Goal: Transaction & Acquisition: Purchase product/service

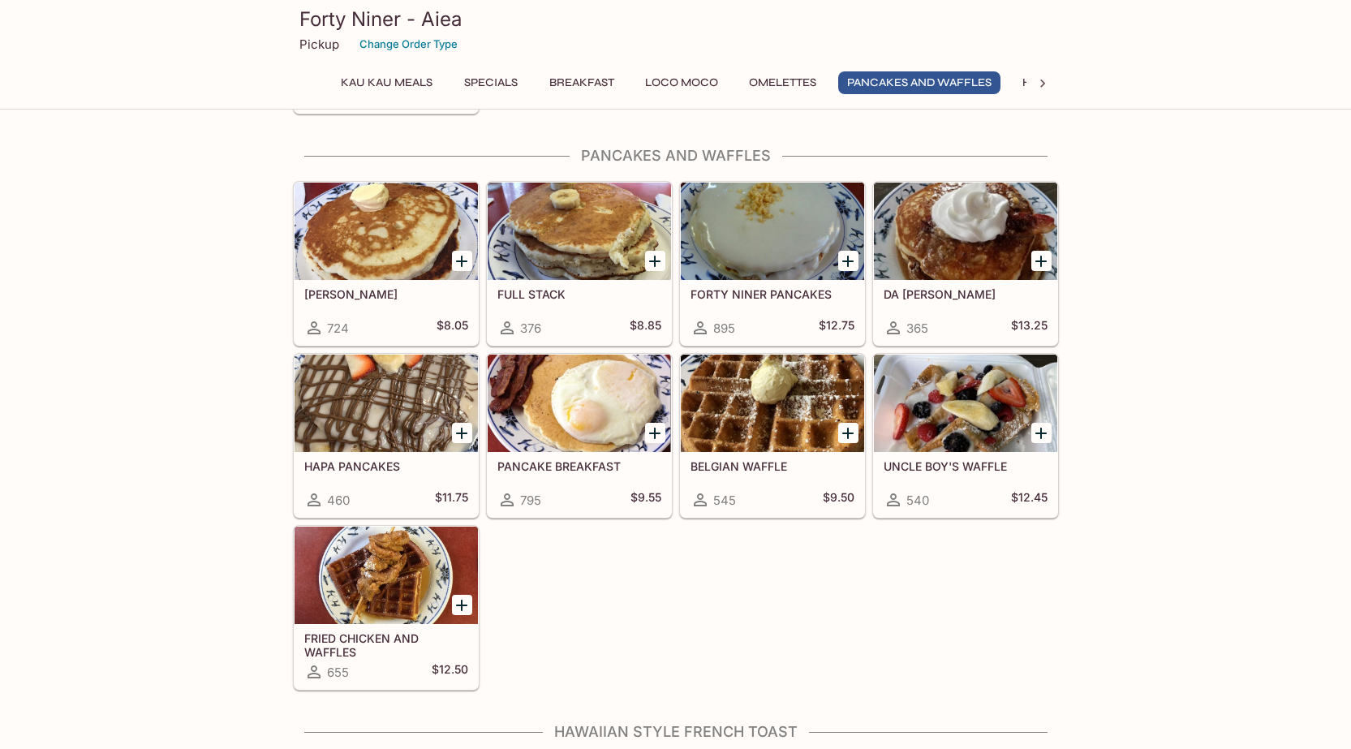
scroll to position [1867, 0]
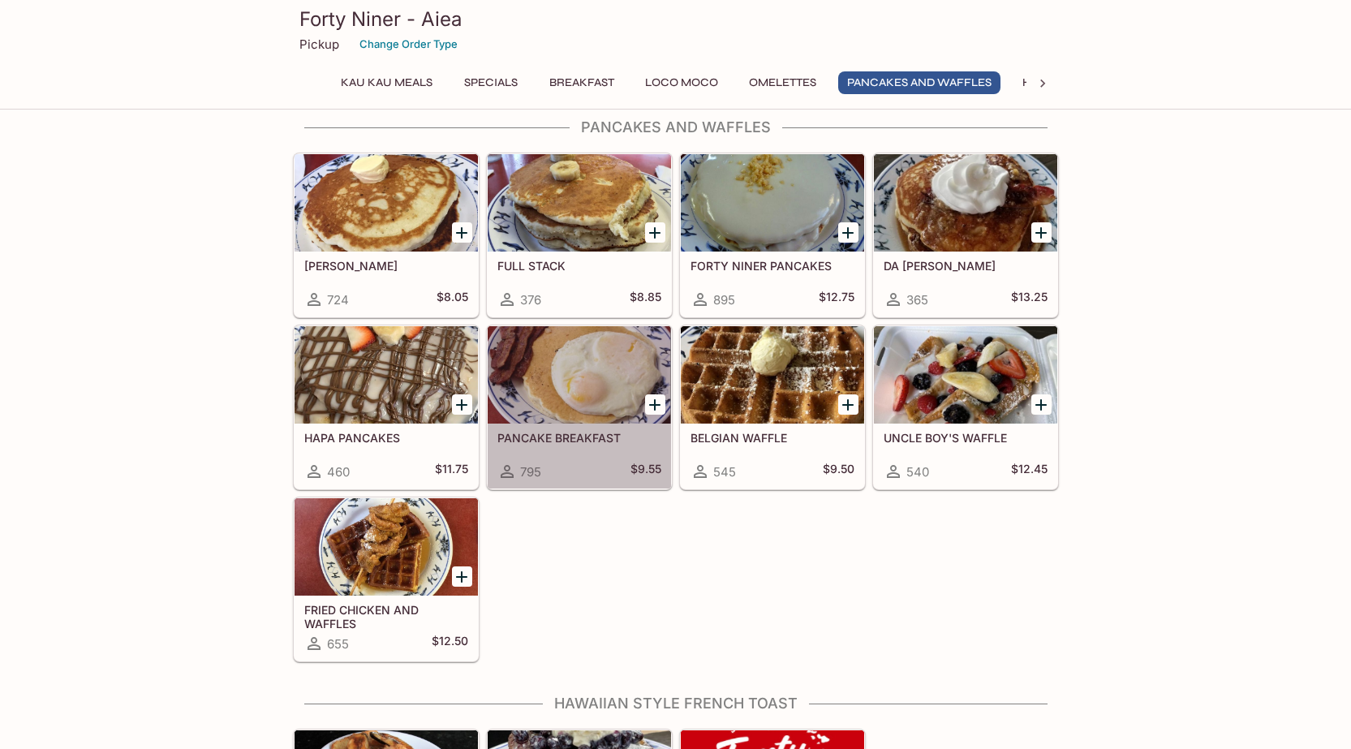
click at [542, 365] on div at bounding box center [579, 374] width 183 height 97
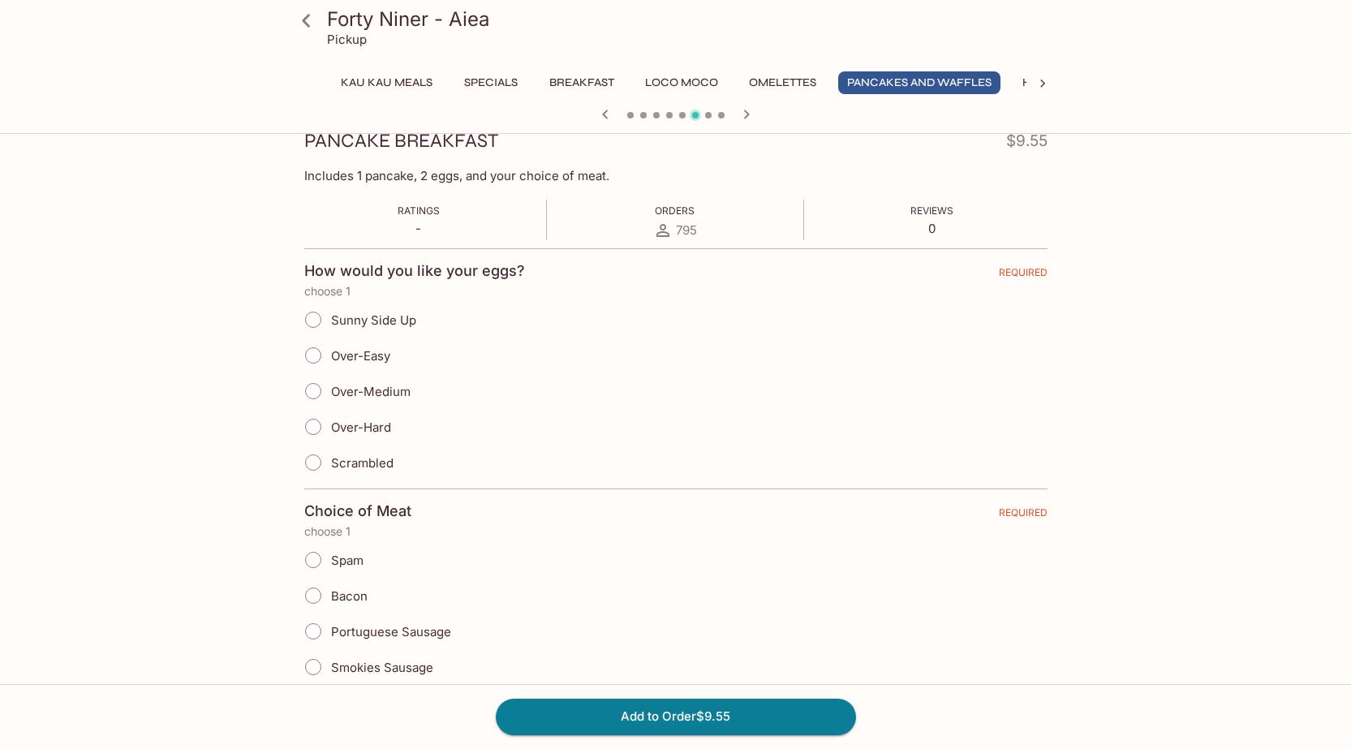
scroll to position [243, 0]
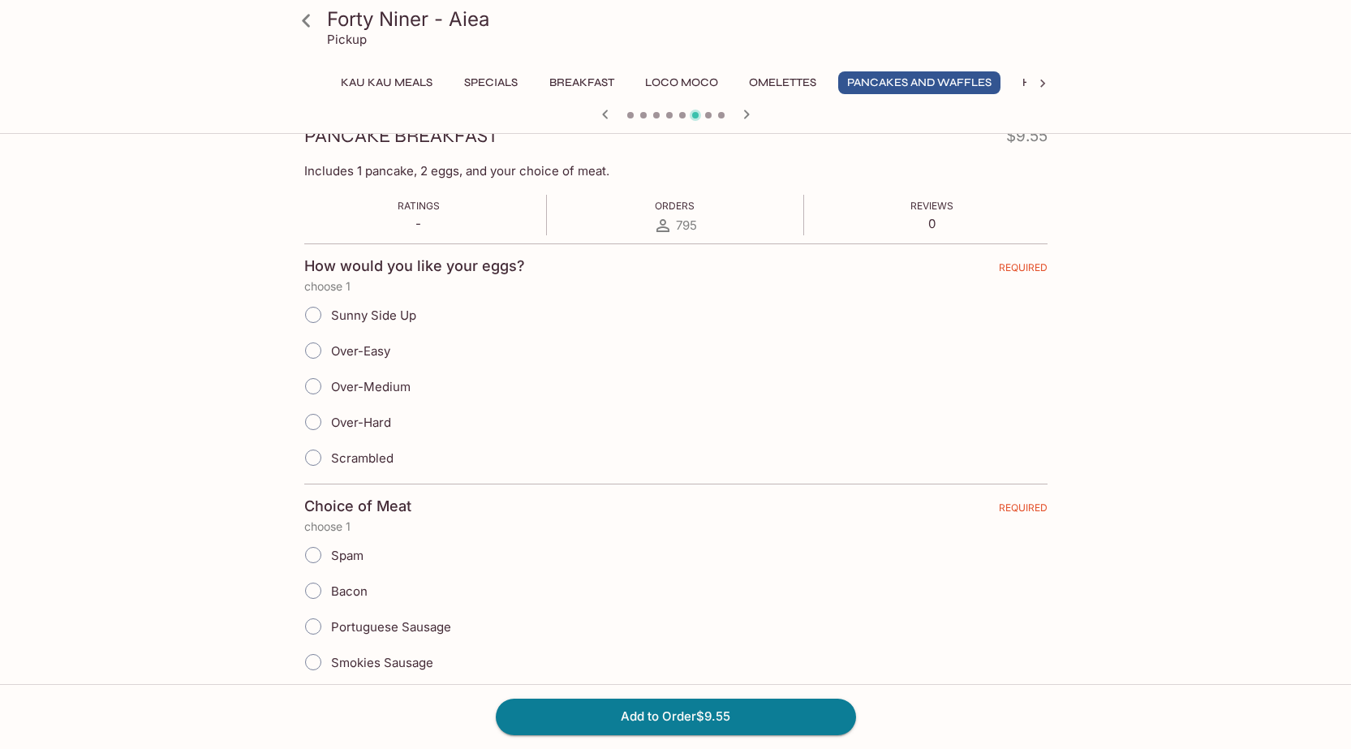
click at [377, 351] on span "Over-Easy" at bounding box center [360, 350] width 59 height 15
click at [330, 351] on input "Over-Easy" at bounding box center [313, 351] width 34 height 34
radio input "true"
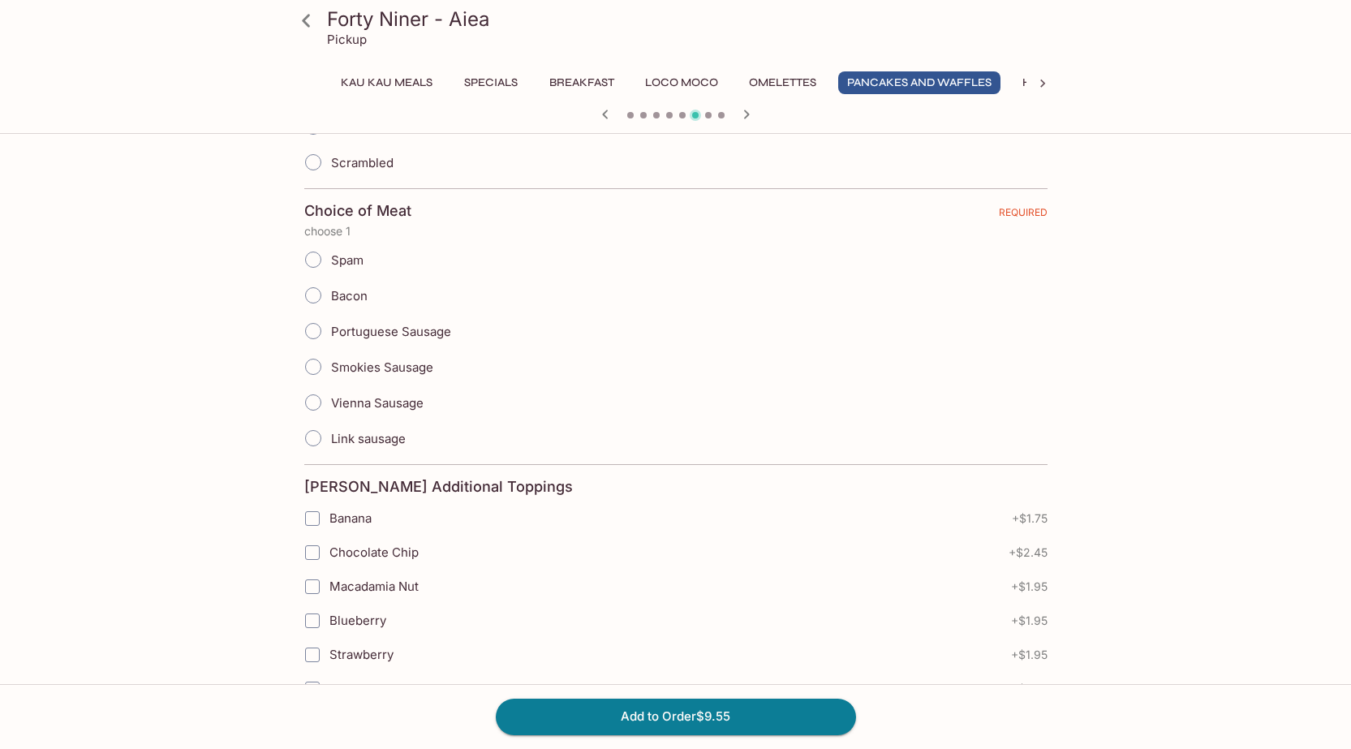
scroll to position [568, 0]
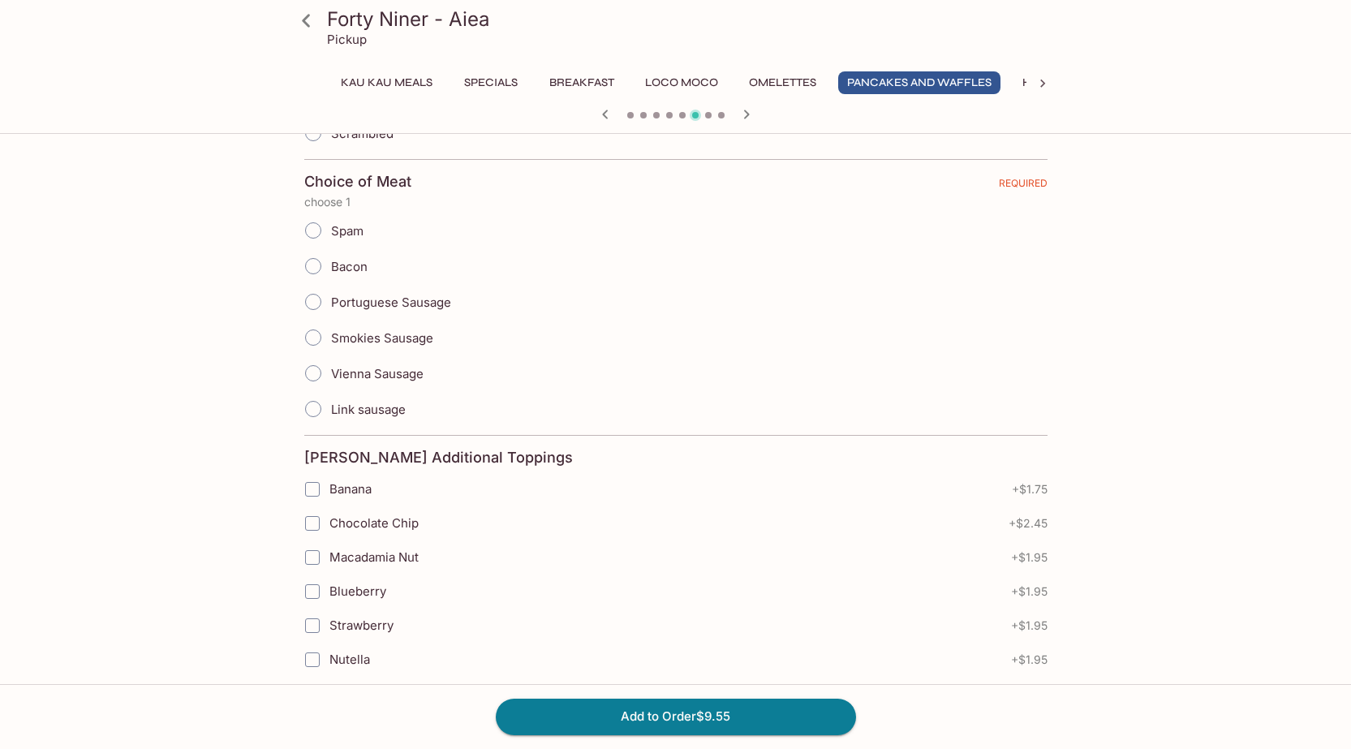
click at [385, 413] on span "Link sausage" at bounding box center [368, 409] width 75 height 15
click at [330, 413] on input "Link sausage" at bounding box center [313, 409] width 34 height 34
radio input "true"
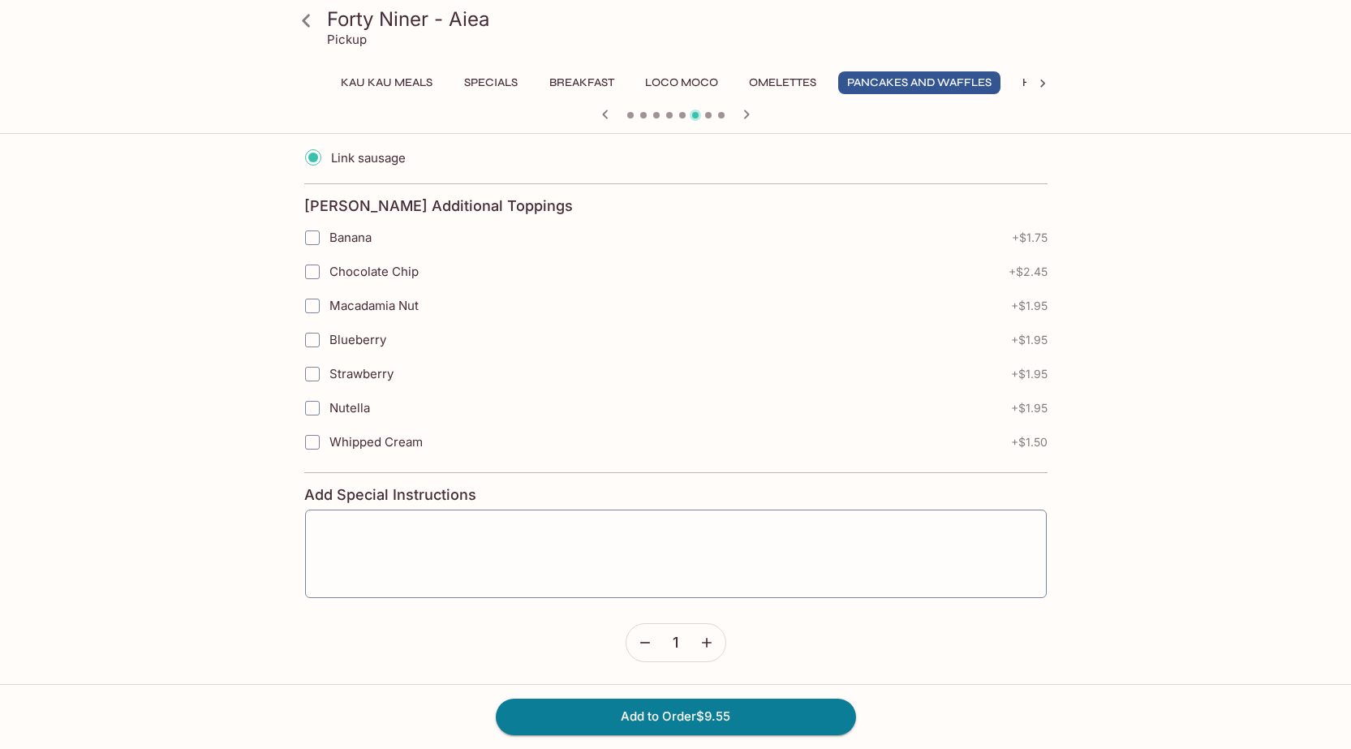
scroll to position [821, 0]
click at [791, 706] on button "Add to Order $9.55" at bounding box center [676, 717] width 360 height 36
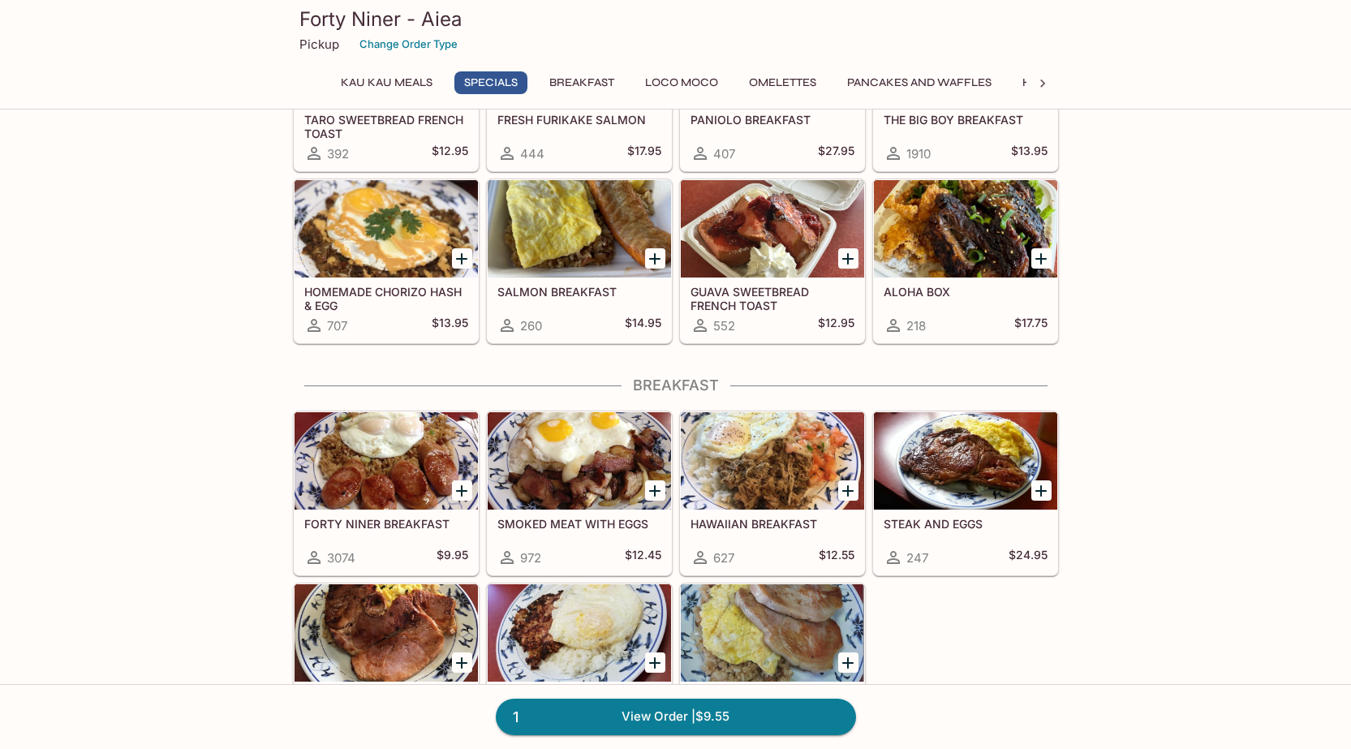
scroll to position [649, 0]
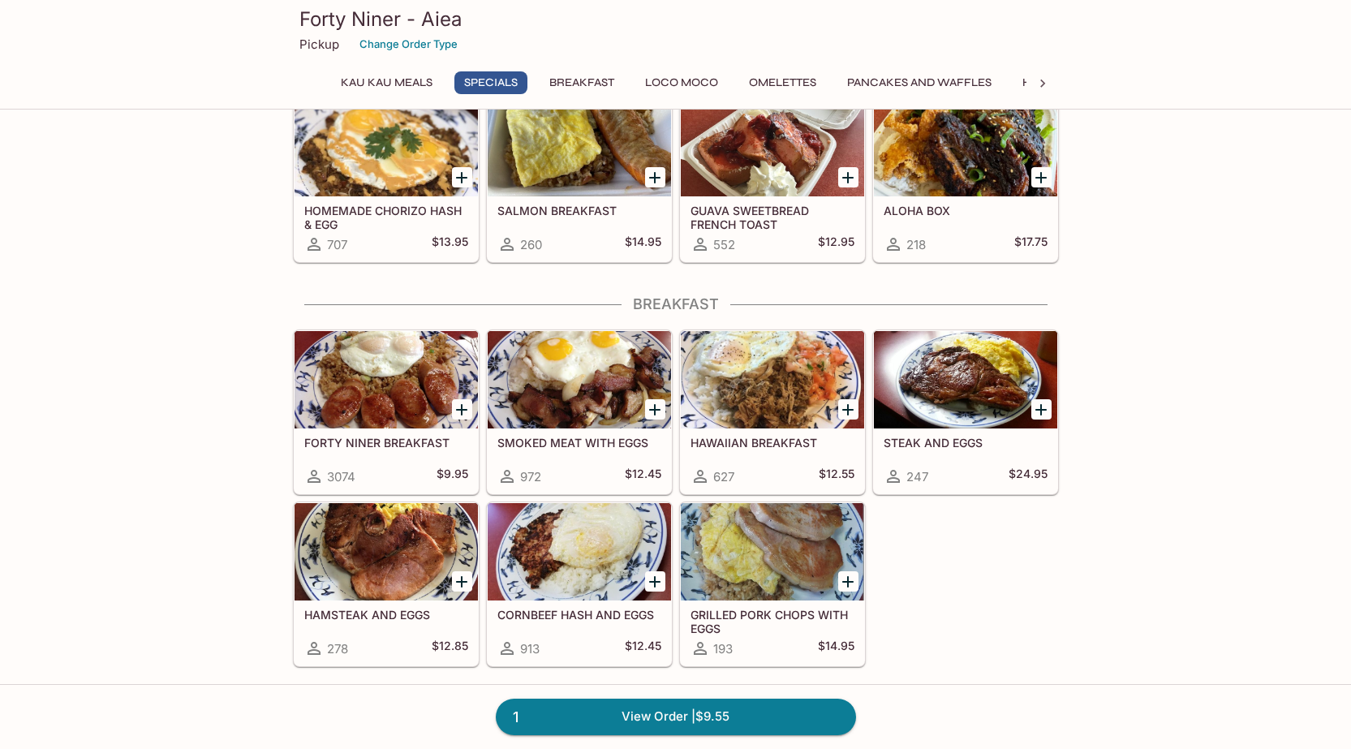
click at [419, 384] on div at bounding box center [386, 379] width 183 height 97
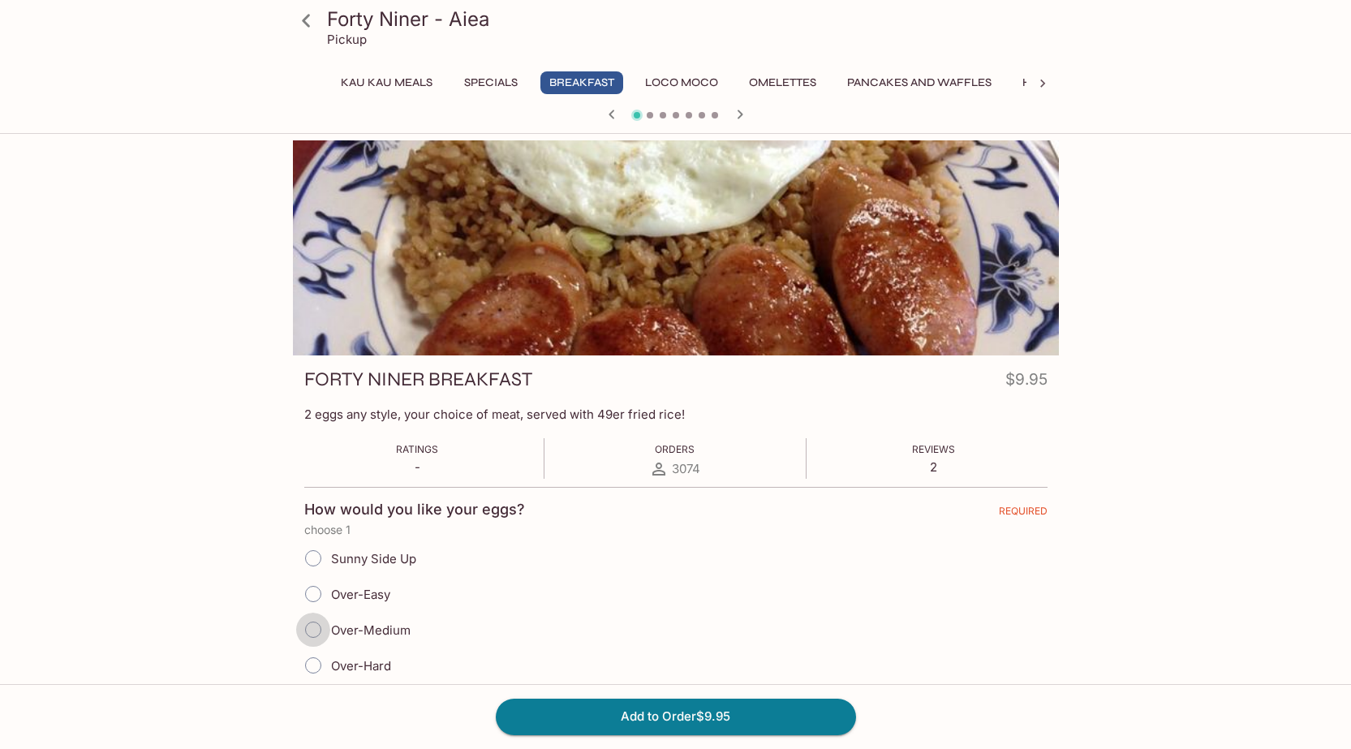
click at [315, 631] on input "Over-Medium" at bounding box center [313, 630] width 34 height 34
radio input "true"
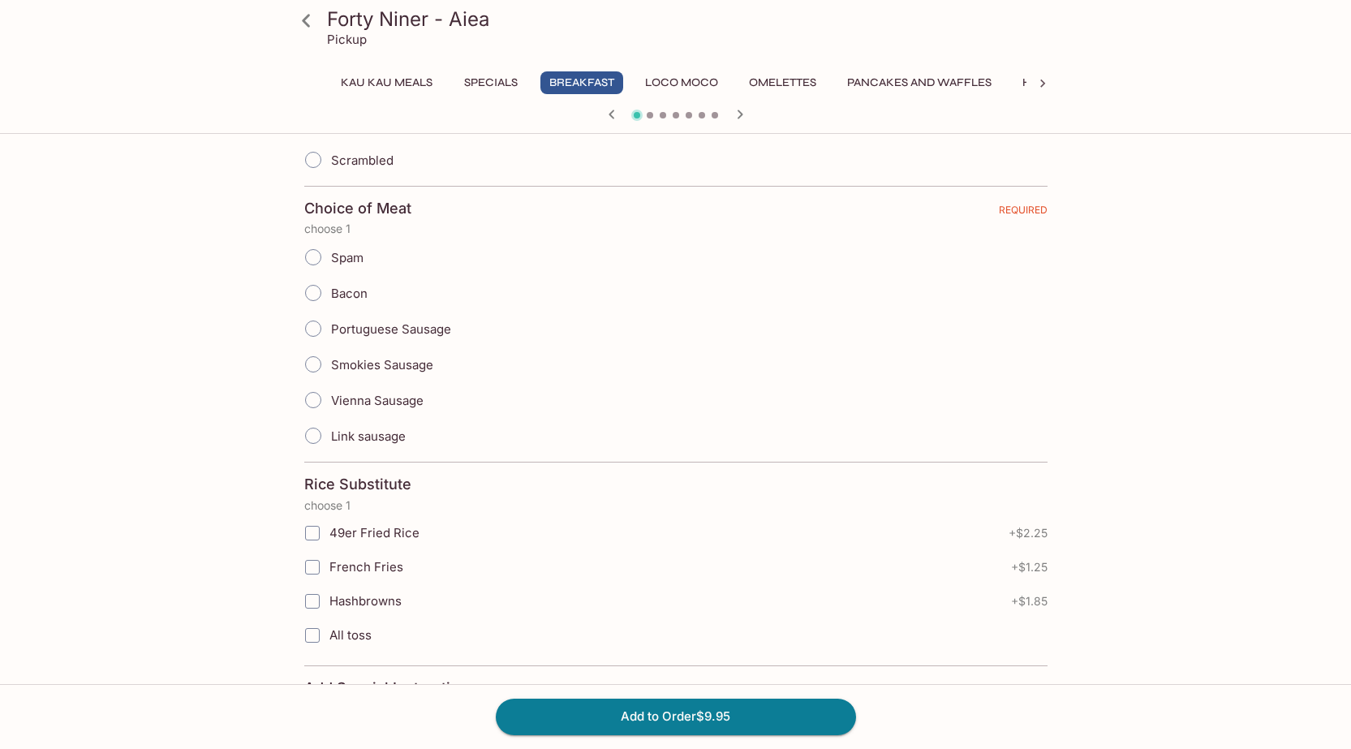
scroll to position [568, 0]
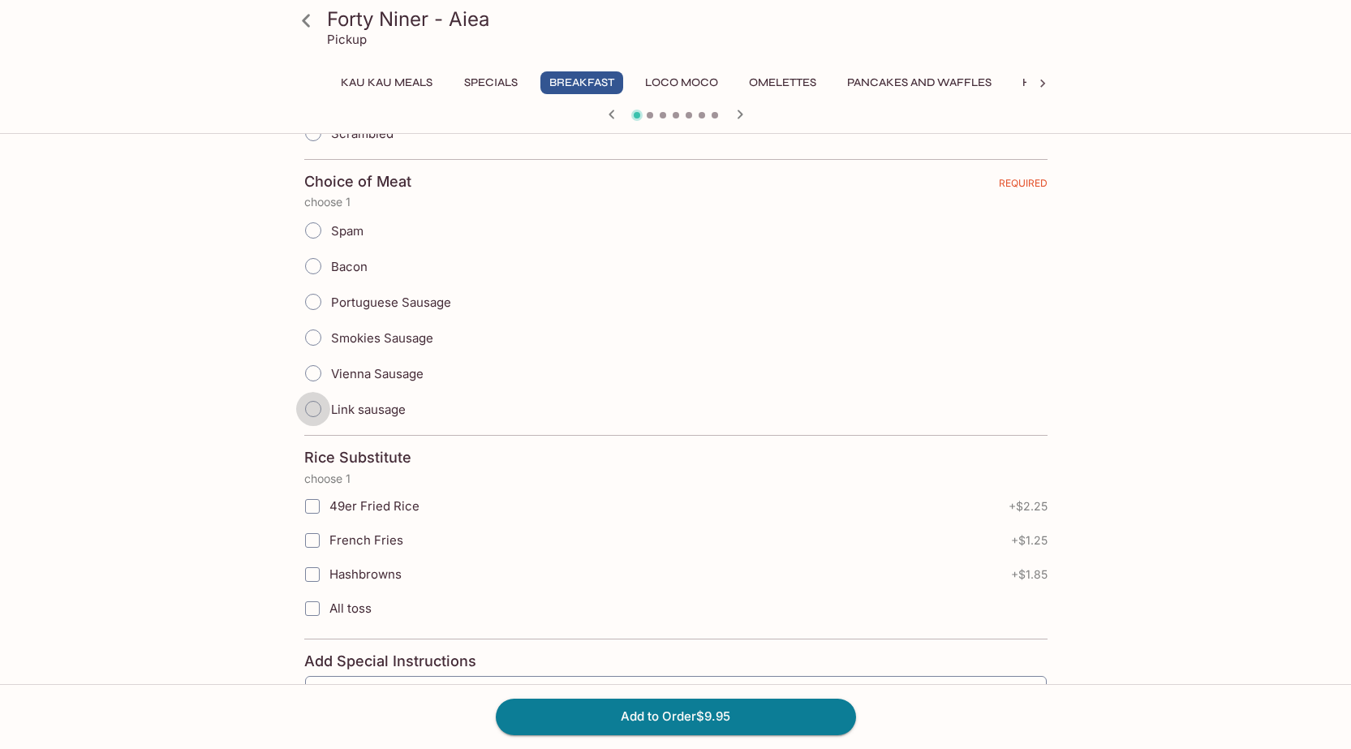
click at [313, 411] on input "Link sausage" at bounding box center [313, 409] width 34 height 34
radio input "true"
click at [312, 508] on input "49er Fried Rice" at bounding box center [312, 506] width 32 height 32
checkbox input "true"
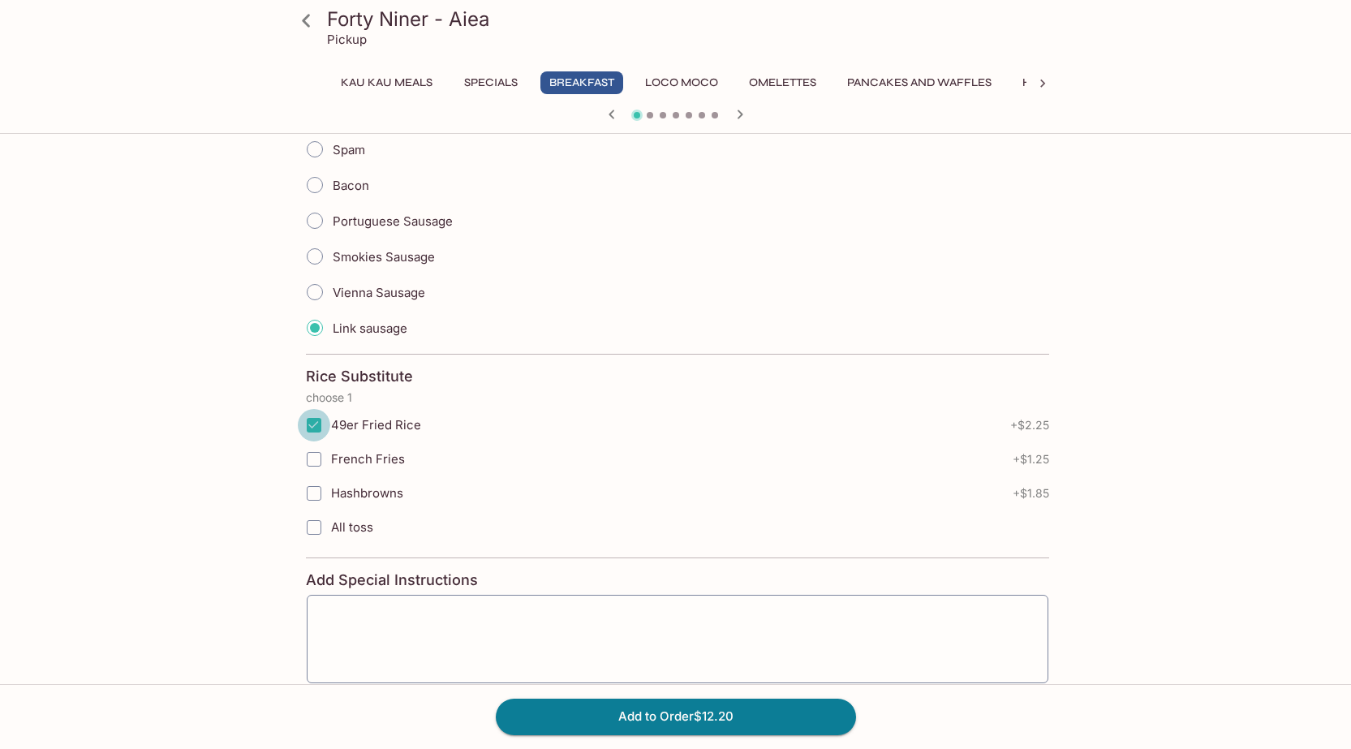
click at [315, 428] on input "49er Fried Rice" at bounding box center [314, 425] width 32 height 32
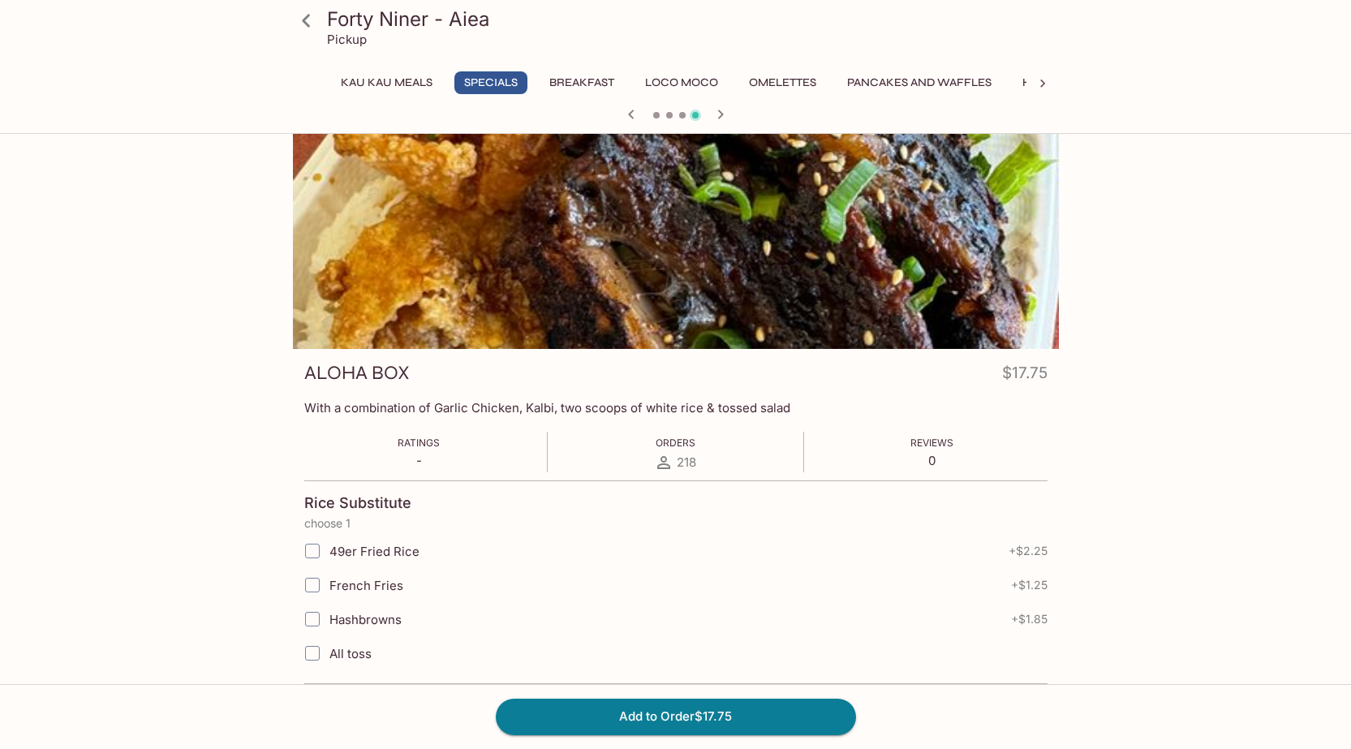
scroll to position [0, 0]
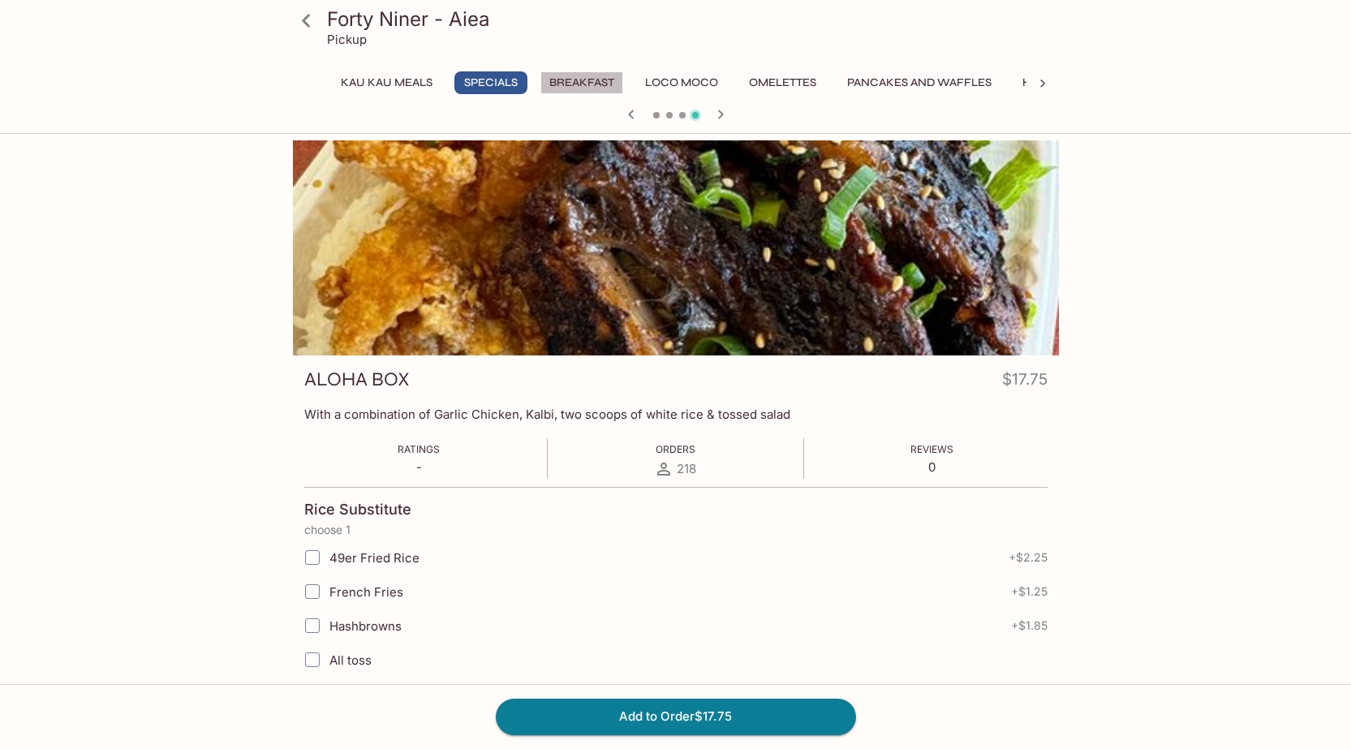
click at [576, 81] on button "Breakfast" at bounding box center [582, 82] width 83 height 23
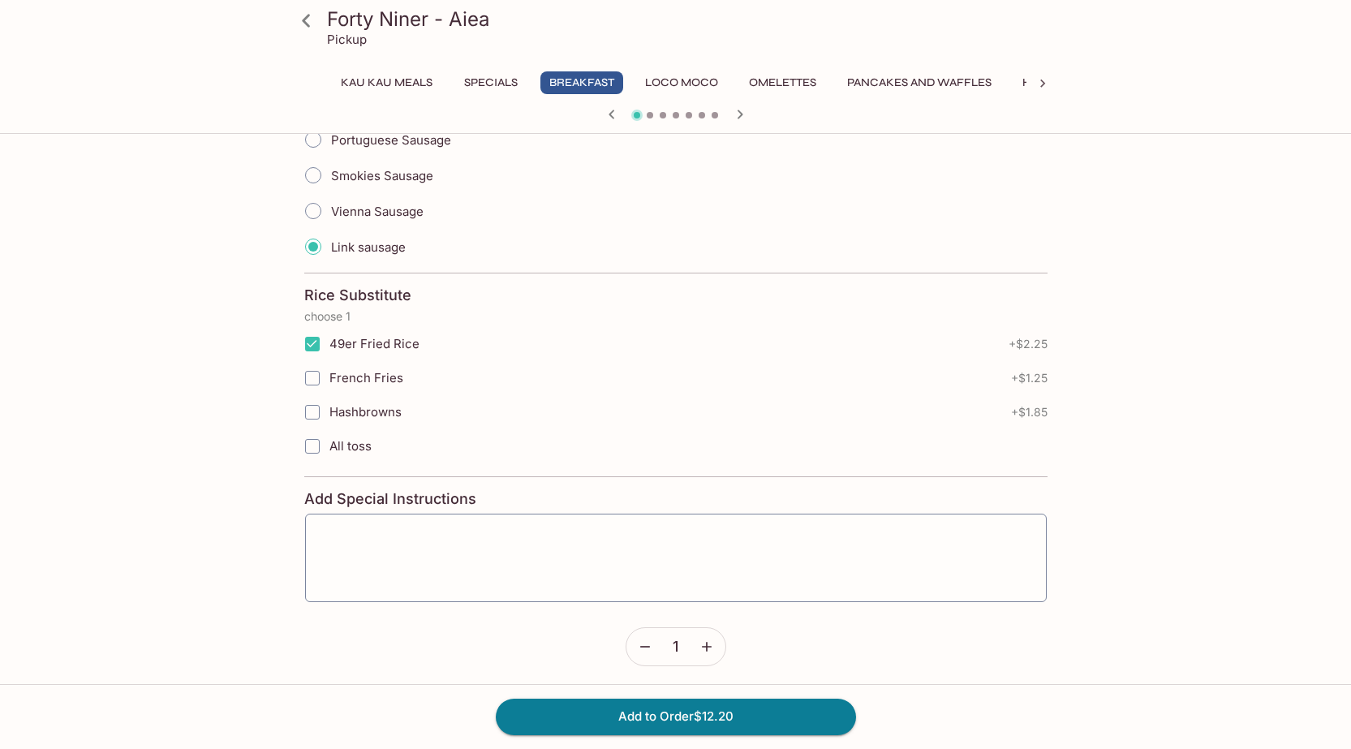
scroll to position [736, 0]
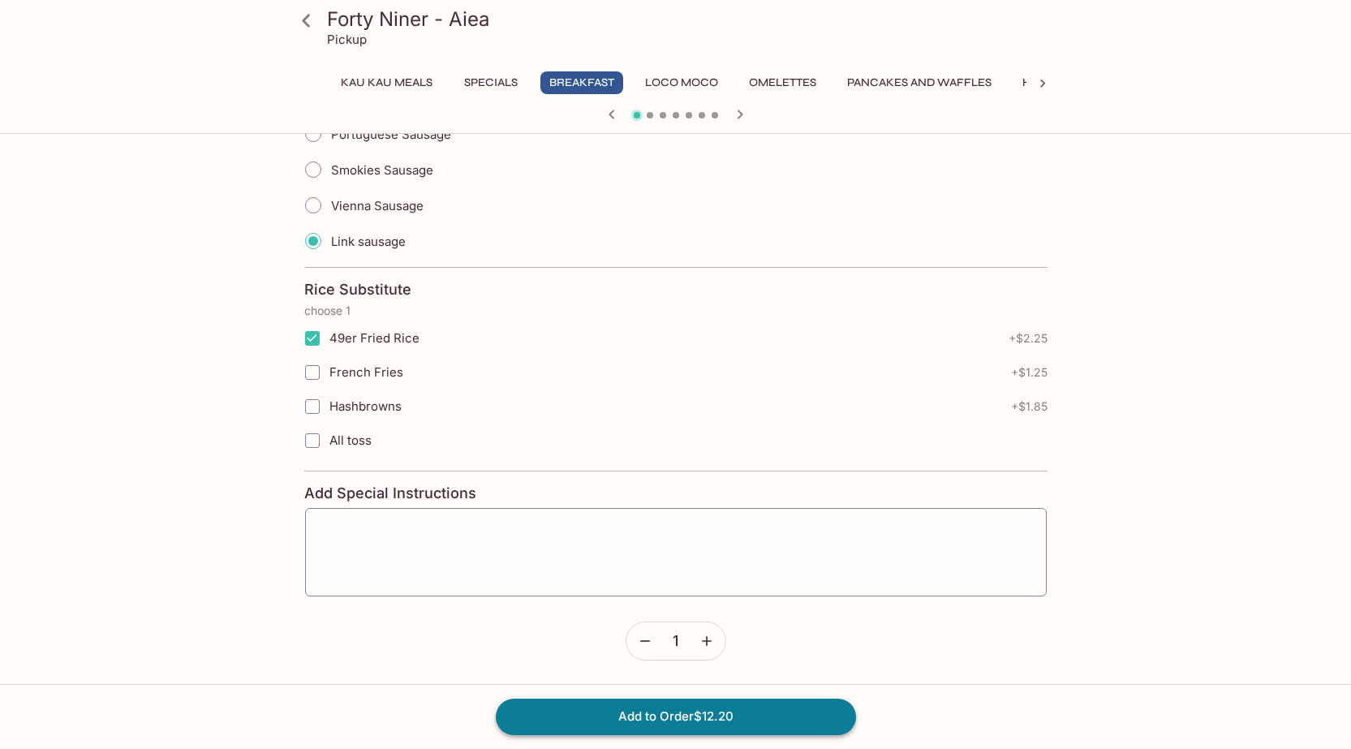
click at [545, 709] on button "Add to Order $12.20" at bounding box center [676, 717] width 360 height 36
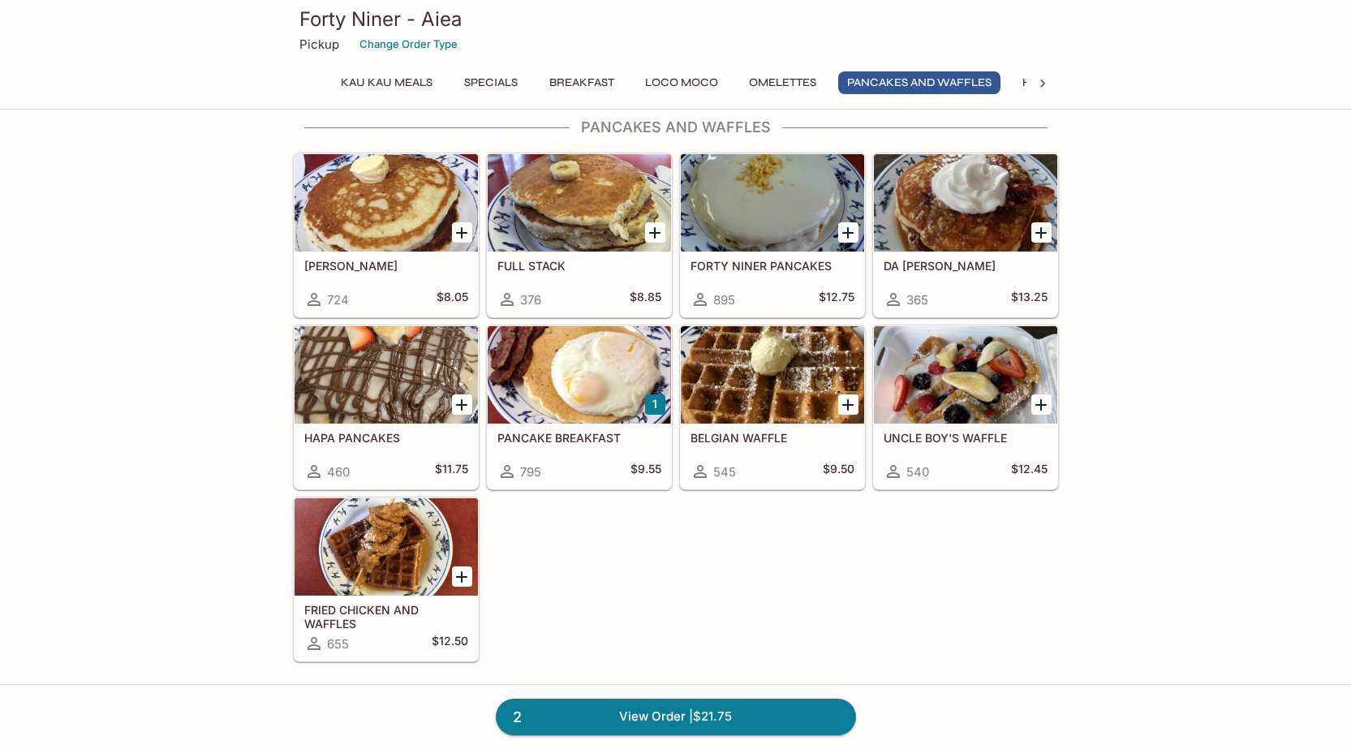
scroll to position [1785, 0]
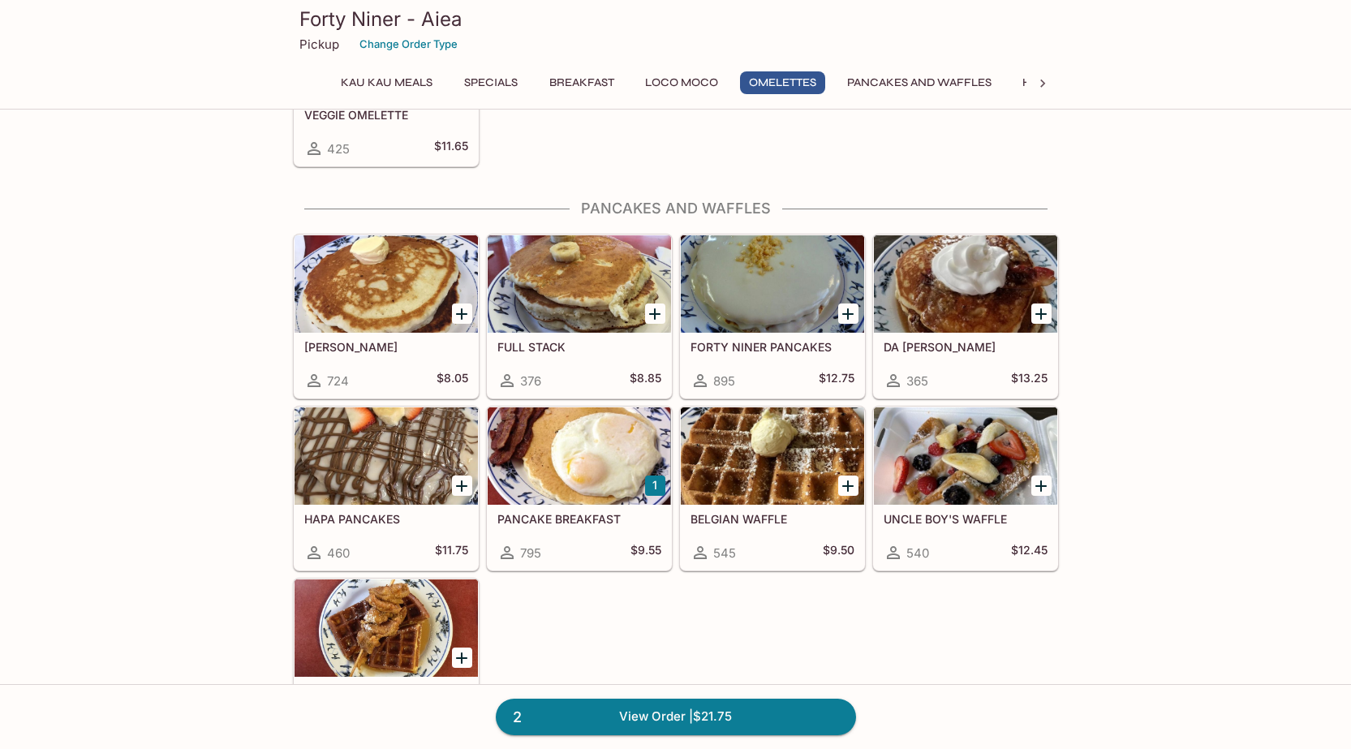
click at [411, 286] on div at bounding box center [386, 283] width 183 height 97
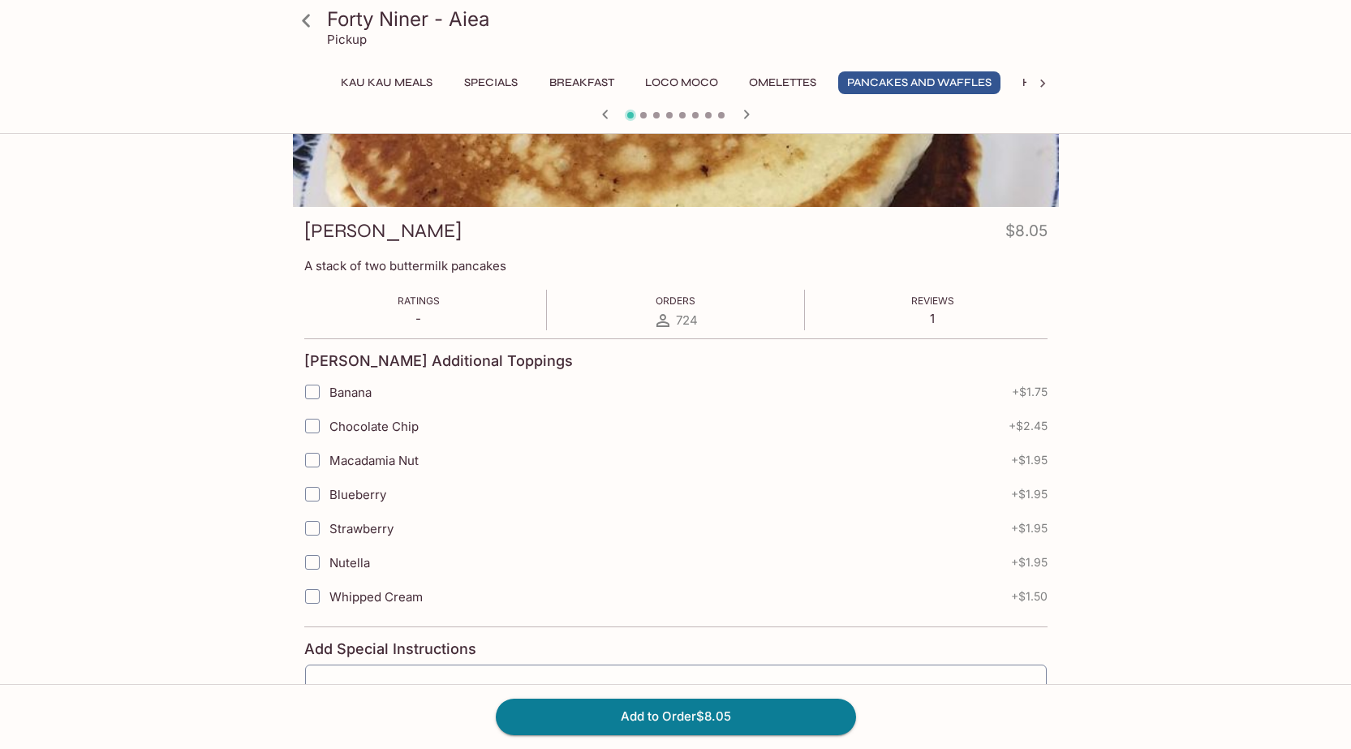
scroll to position [162, 0]
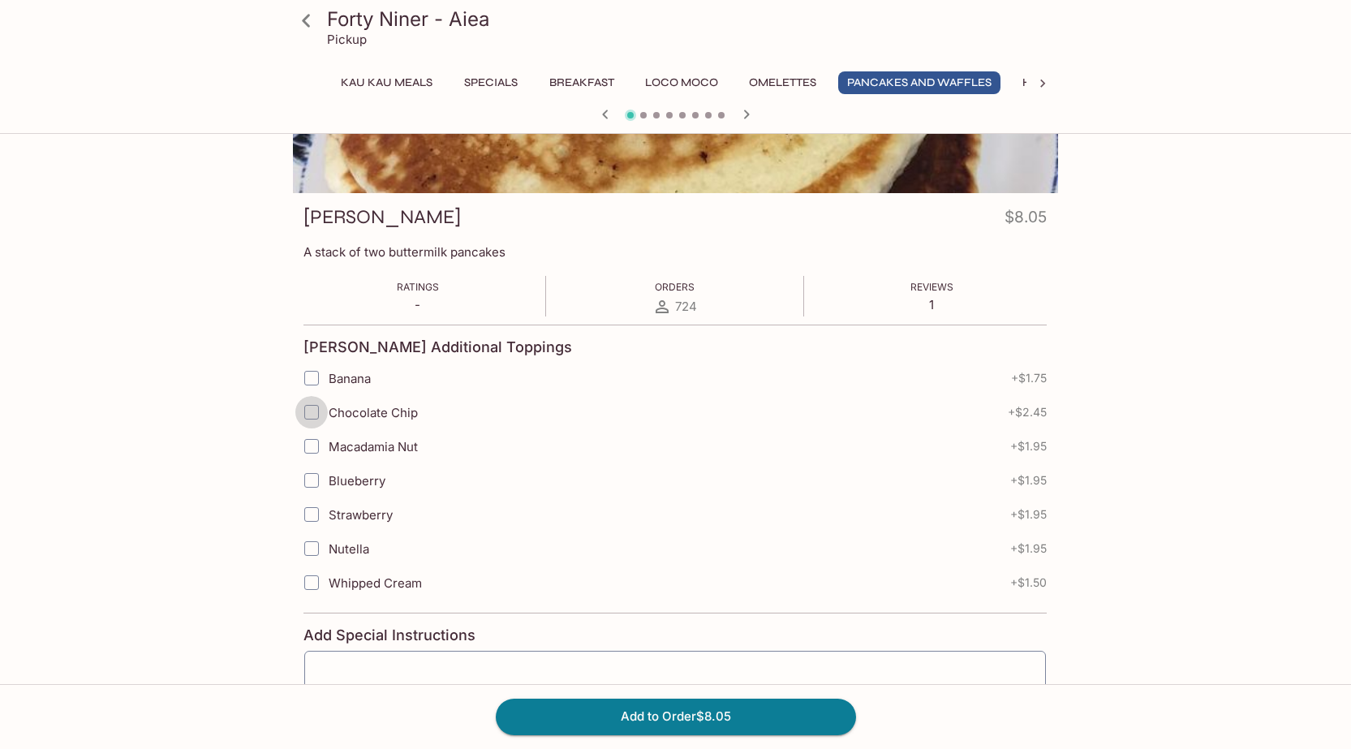
click at [312, 416] on input "Chocolate Chip" at bounding box center [311, 412] width 32 height 32
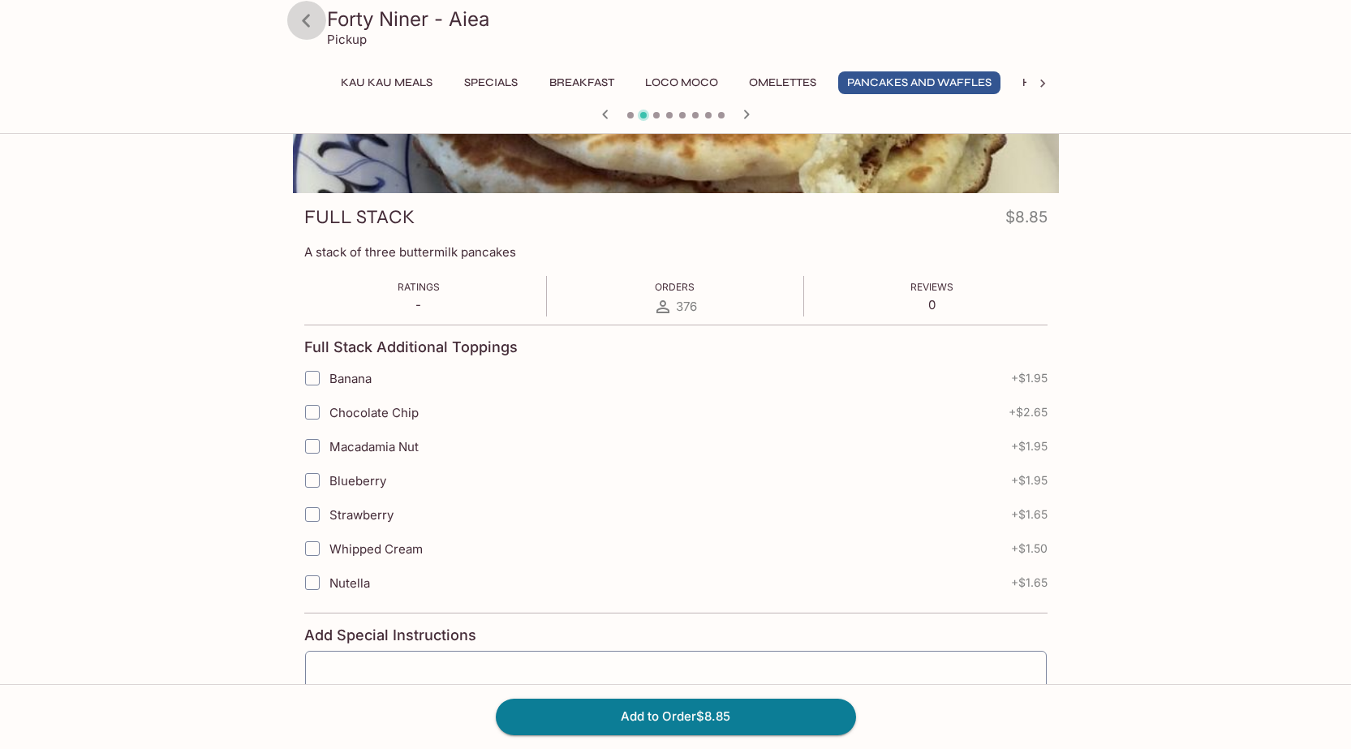
click at [304, 22] on icon at bounding box center [306, 20] width 8 height 13
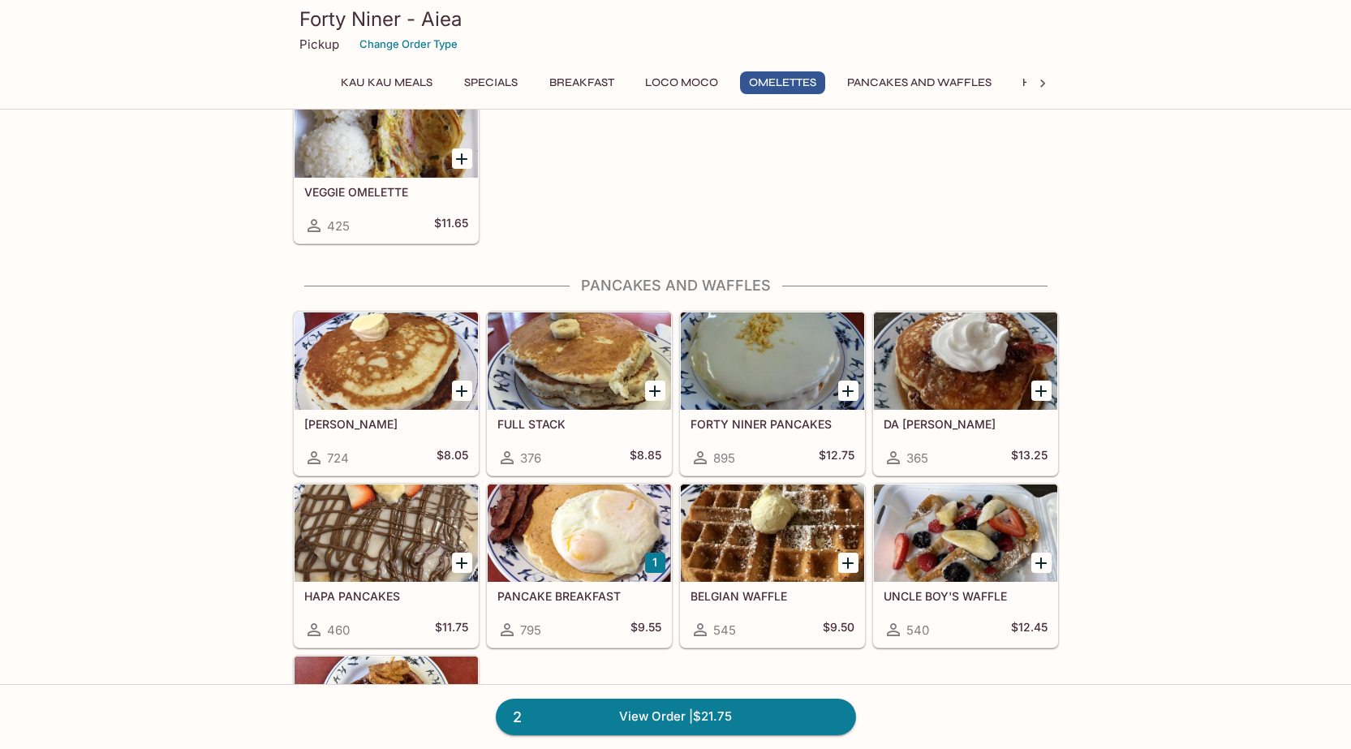
scroll to position [1704, 0]
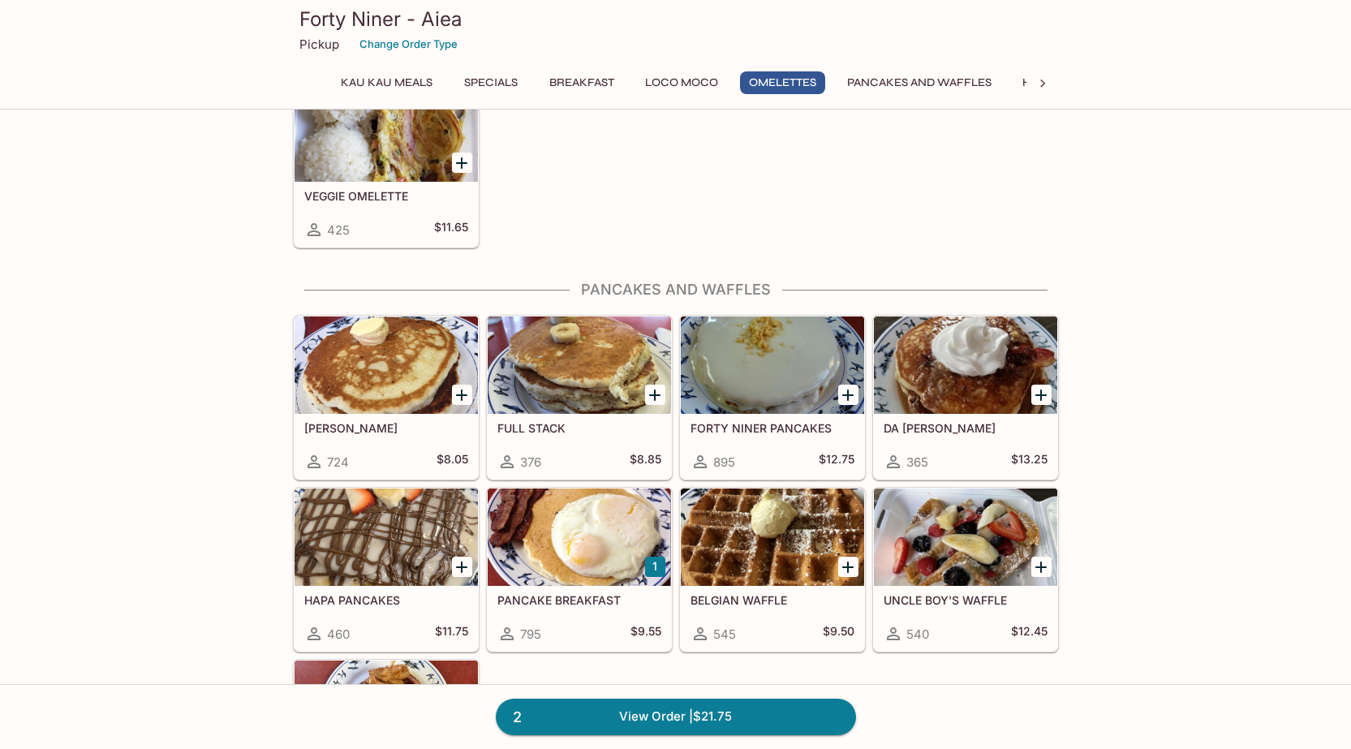
click at [392, 375] on div at bounding box center [386, 365] width 183 height 97
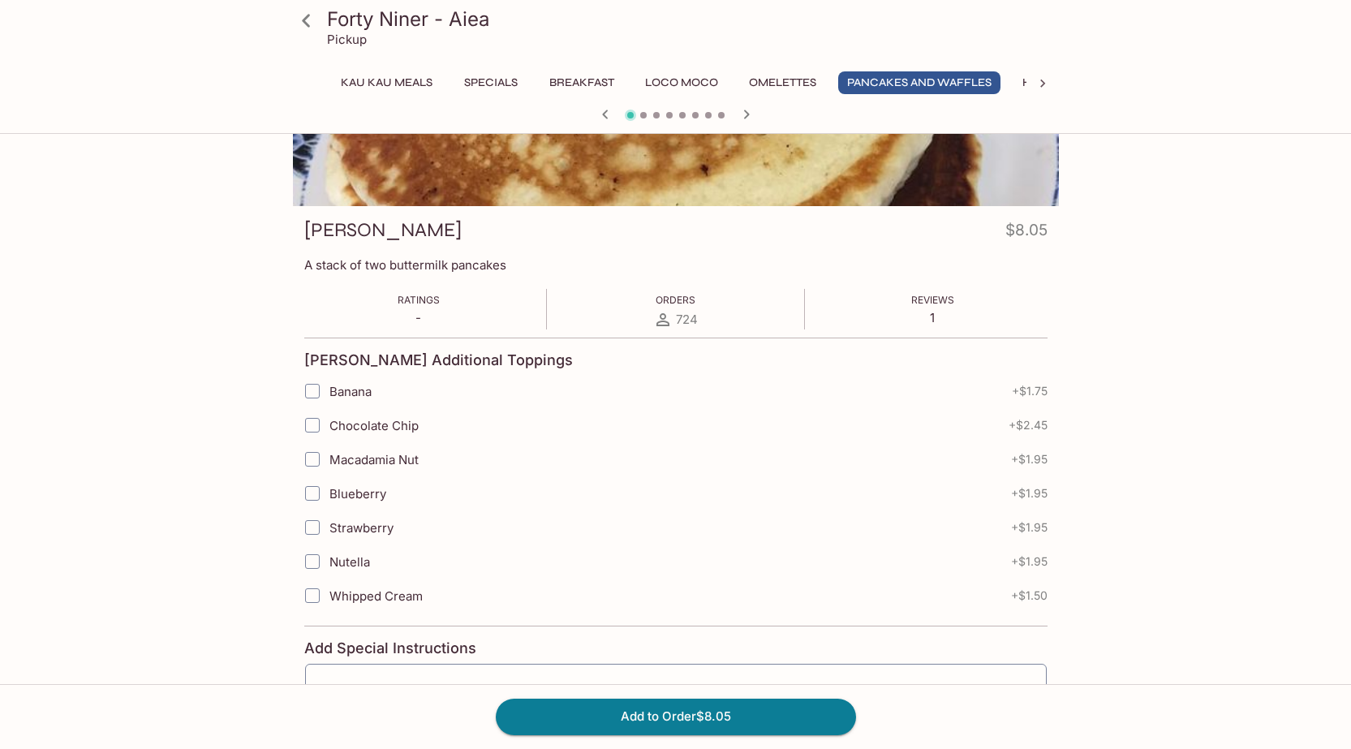
scroll to position [162, 0]
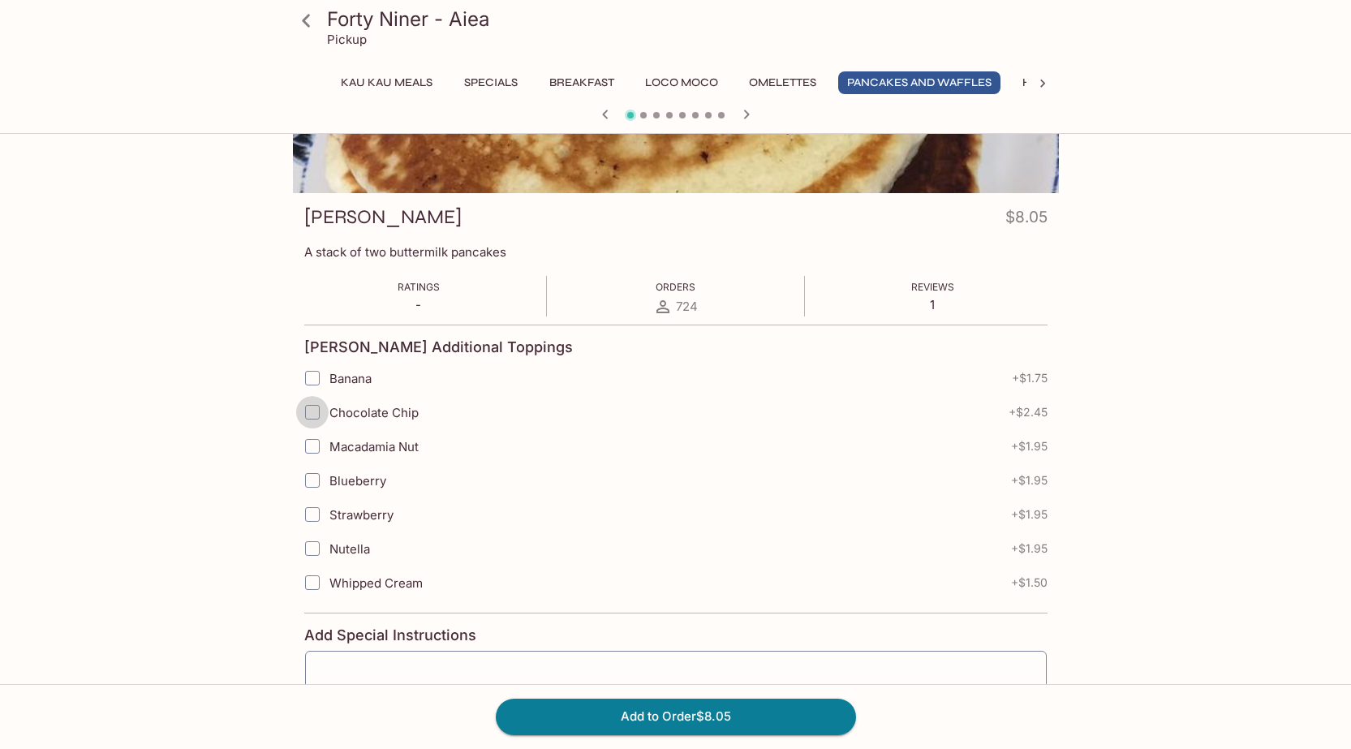
click at [313, 415] on input "Chocolate Chip" at bounding box center [312, 412] width 32 height 32
click at [314, 411] on input "Chocolate Chip" at bounding box center [312, 412] width 32 height 32
click at [313, 412] on input "Chocolate Chip" at bounding box center [312, 412] width 32 height 32
checkbox input "false"
click at [317, 377] on input "Banana" at bounding box center [312, 378] width 32 height 32
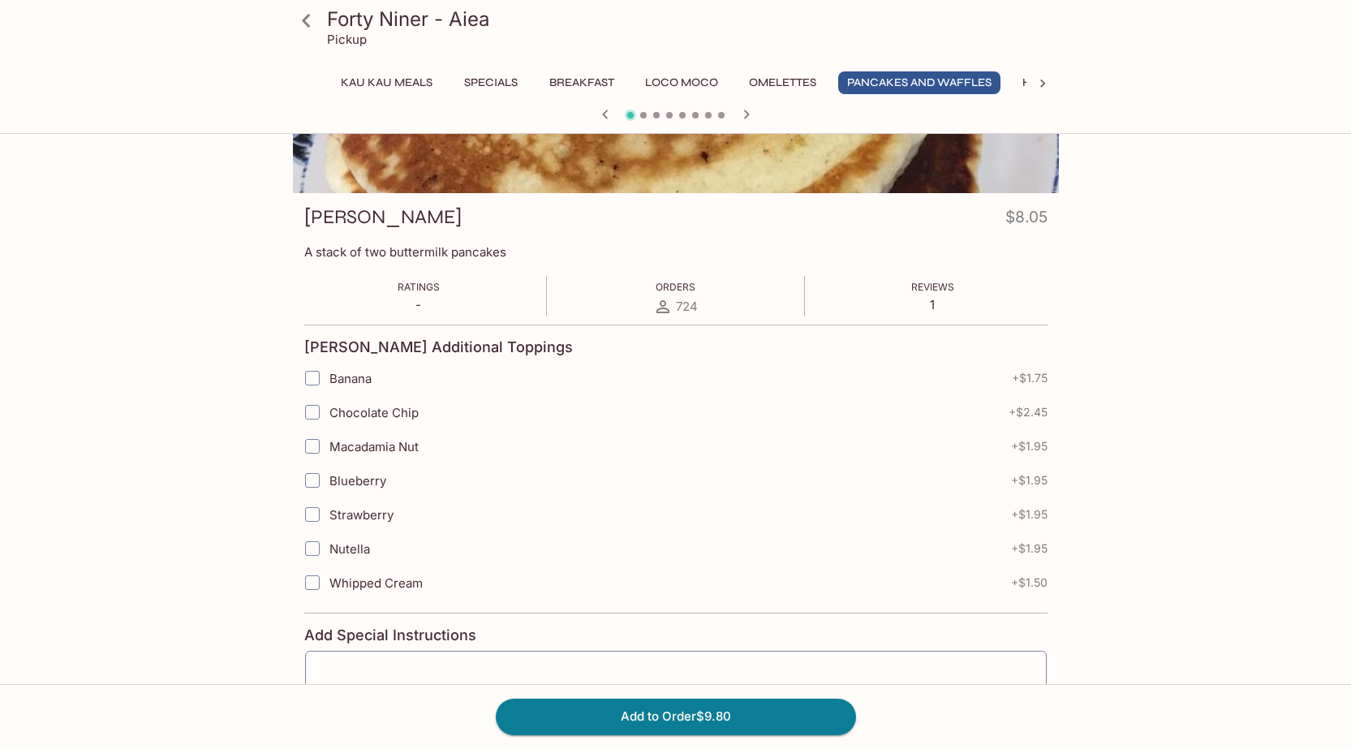
click at [310, 448] on input "Macadamia Nut" at bounding box center [312, 446] width 32 height 32
checkbox input "true"
click at [316, 476] on input "Blueberry" at bounding box center [312, 480] width 32 height 32
checkbox input "true"
click at [312, 449] on input "Macadamia Nut" at bounding box center [312, 446] width 32 height 32
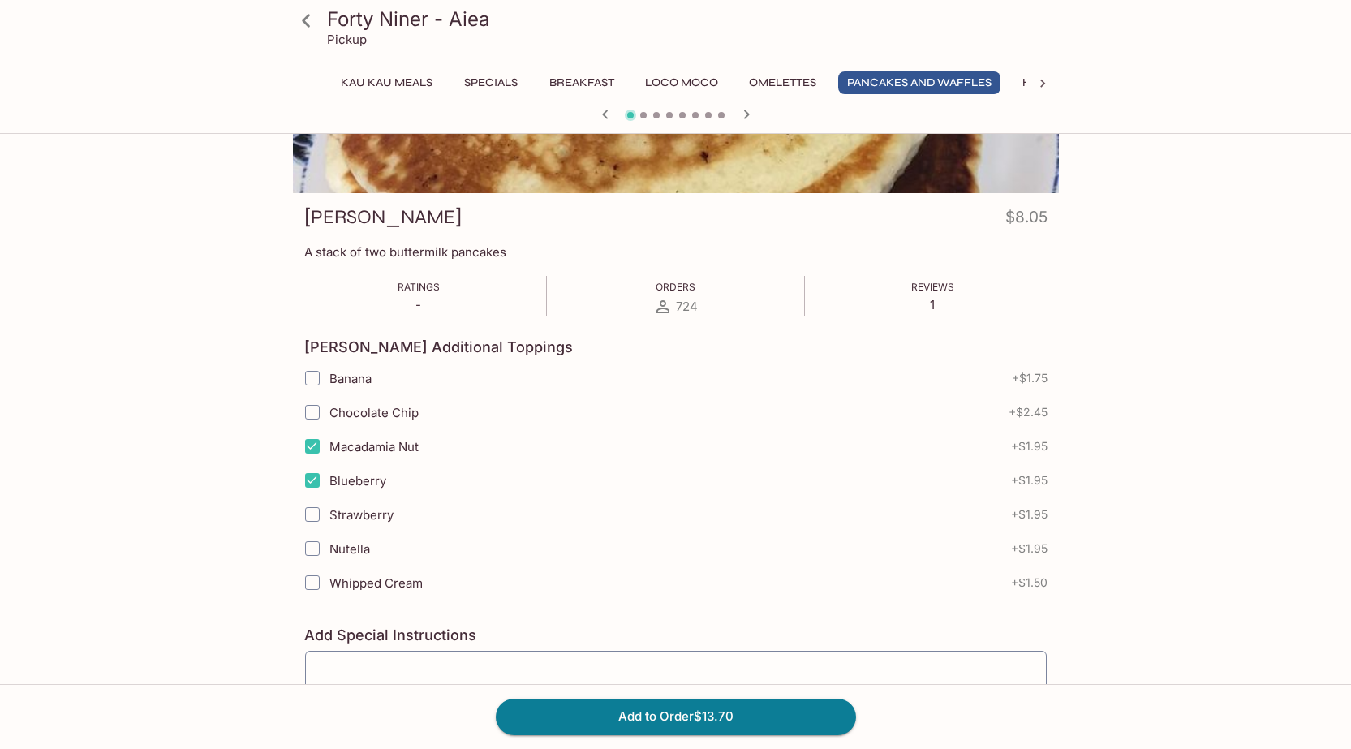
checkbox input "false"
click at [312, 416] on input "Chocolate Chip" at bounding box center [311, 412] width 32 height 32
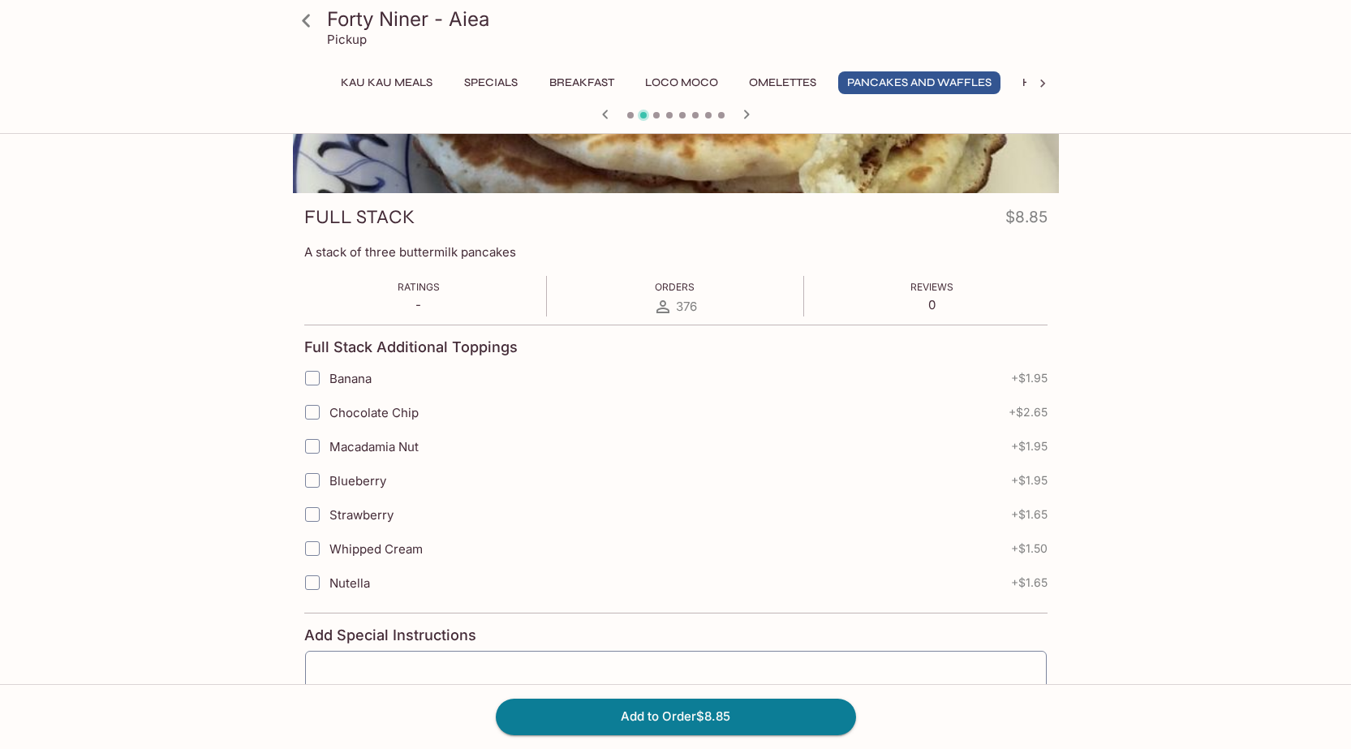
click at [631, 112] on span at bounding box center [630, 115] width 6 height 6
click at [627, 118] on div at bounding box center [675, 116] width 779 height 24
click at [631, 116] on span at bounding box center [630, 115] width 6 height 6
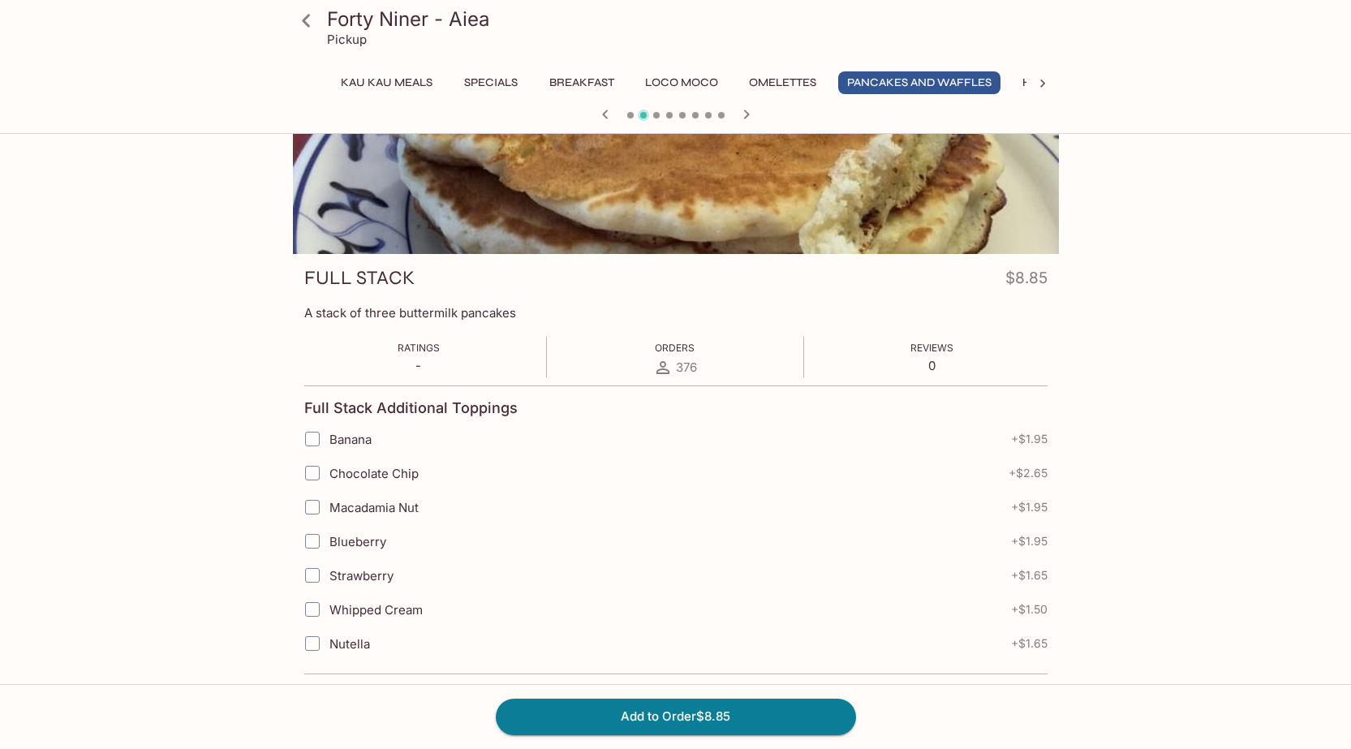
scroll to position [0, 0]
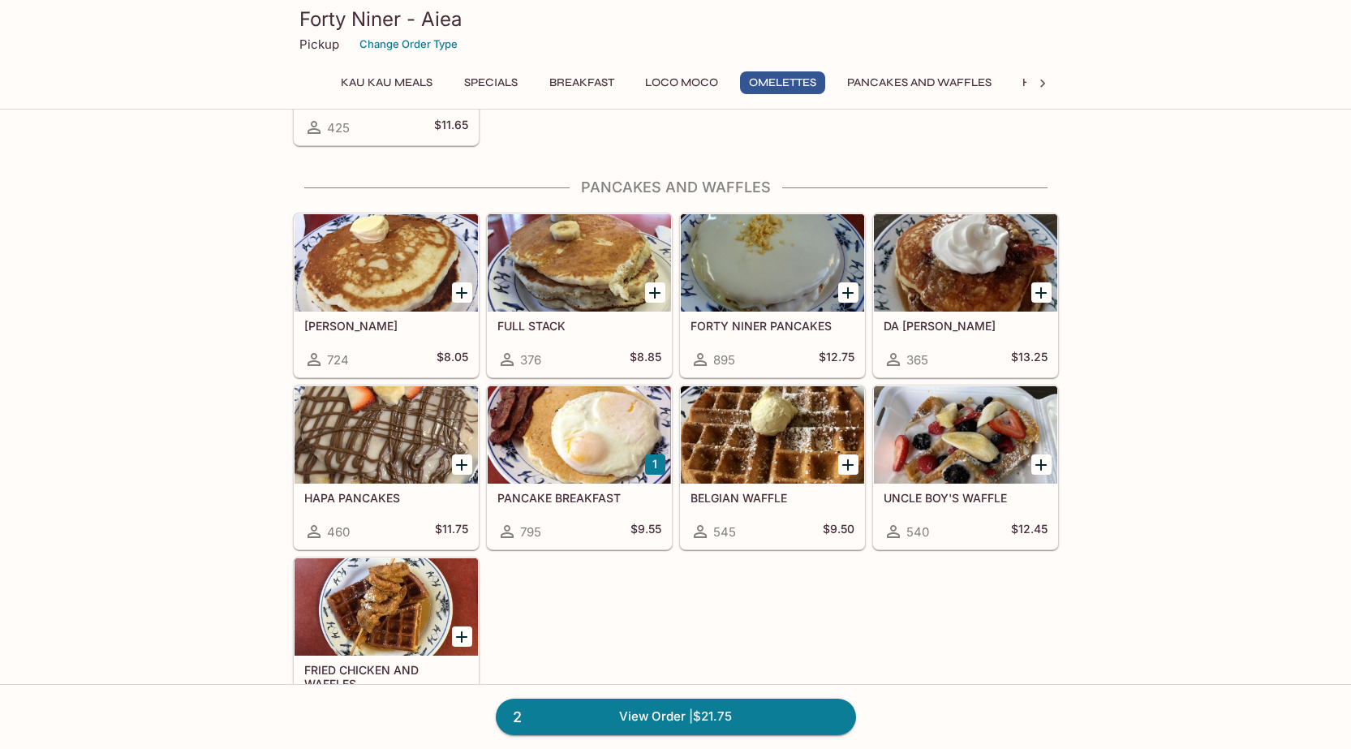
scroll to position [1807, 0]
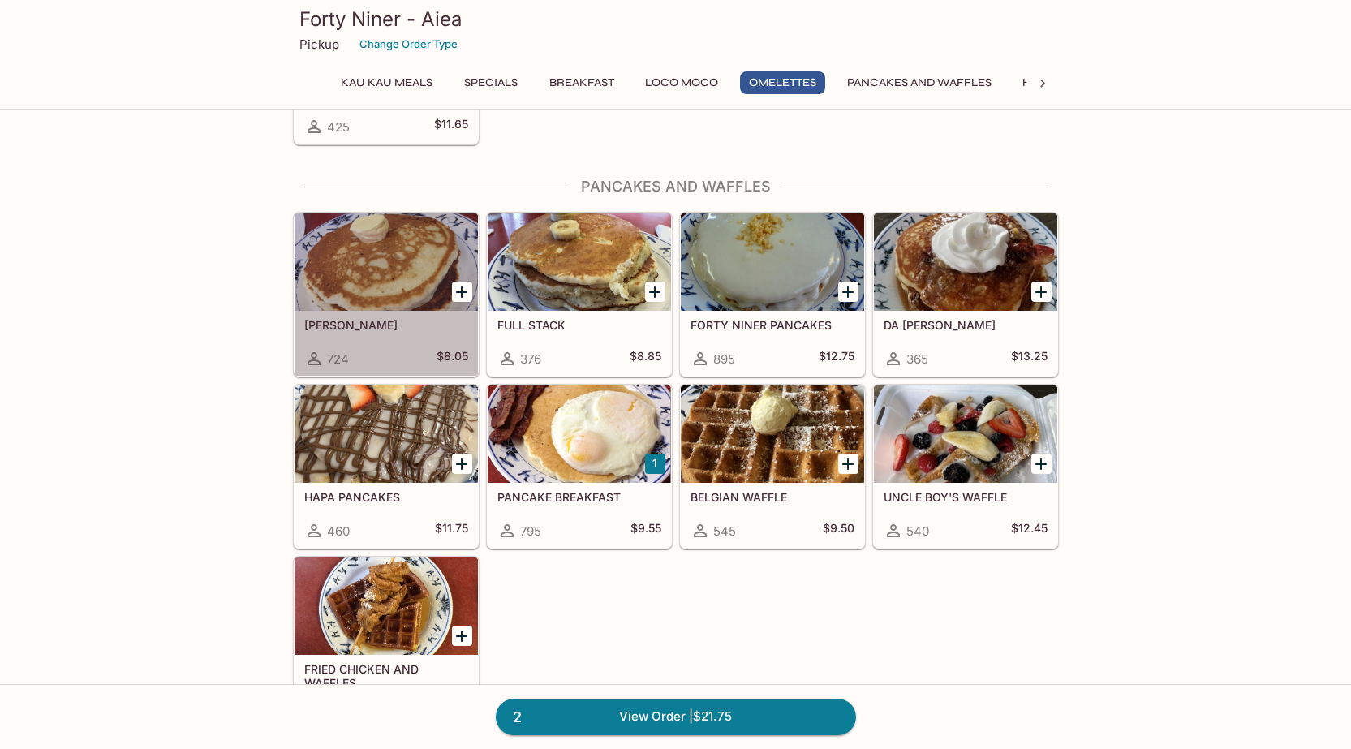
click at [373, 278] on div at bounding box center [386, 261] width 183 height 97
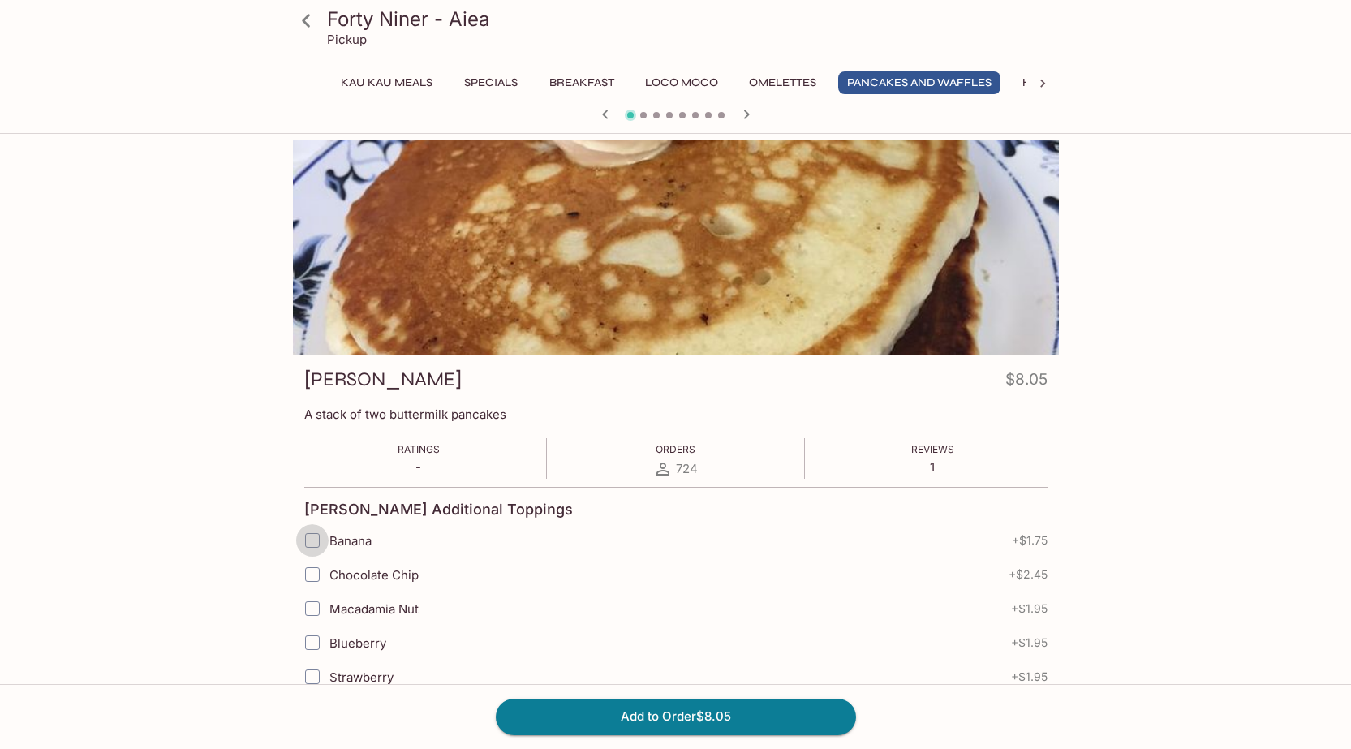
click at [308, 541] on input "Banana" at bounding box center [312, 540] width 32 height 32
click at [317, 572] on input "Chocolate Chip" at bounding box center [312, 574] width 32 height 32
checkbox input "true"
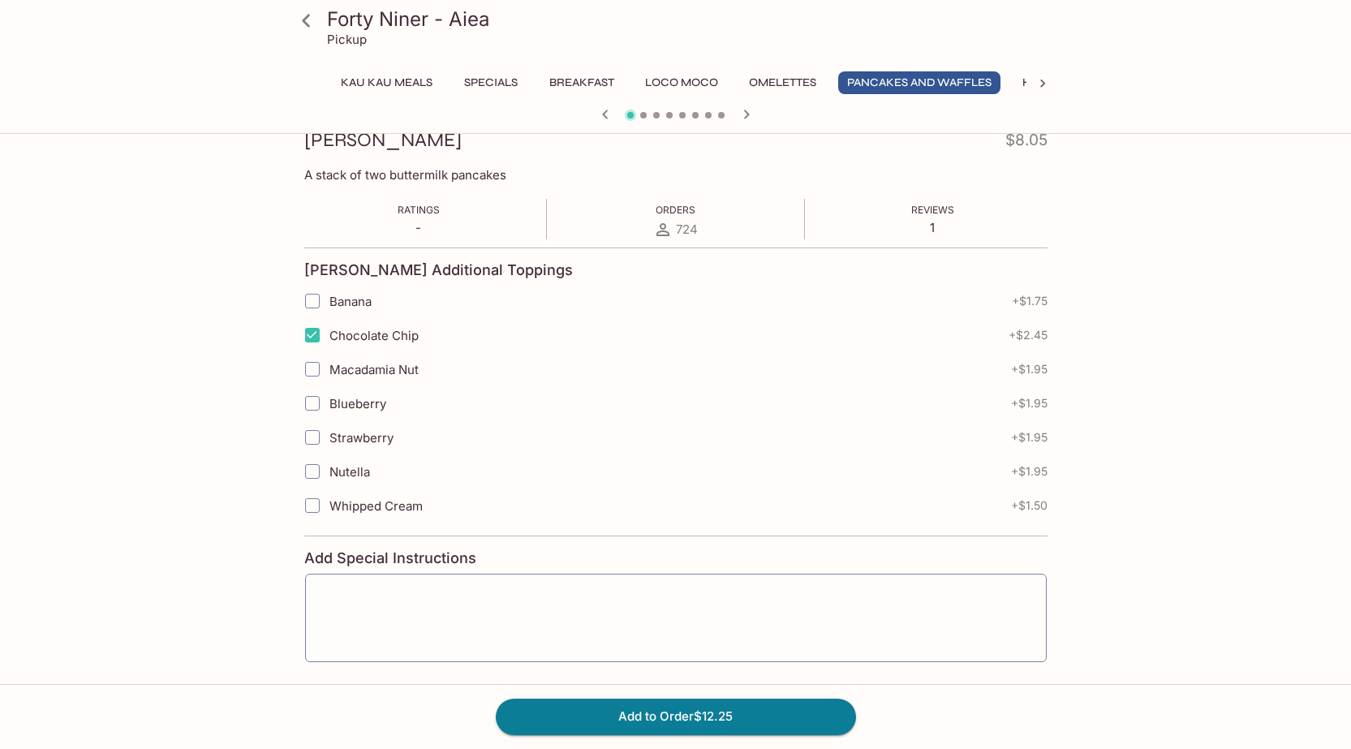
scroll to position [243, 0]
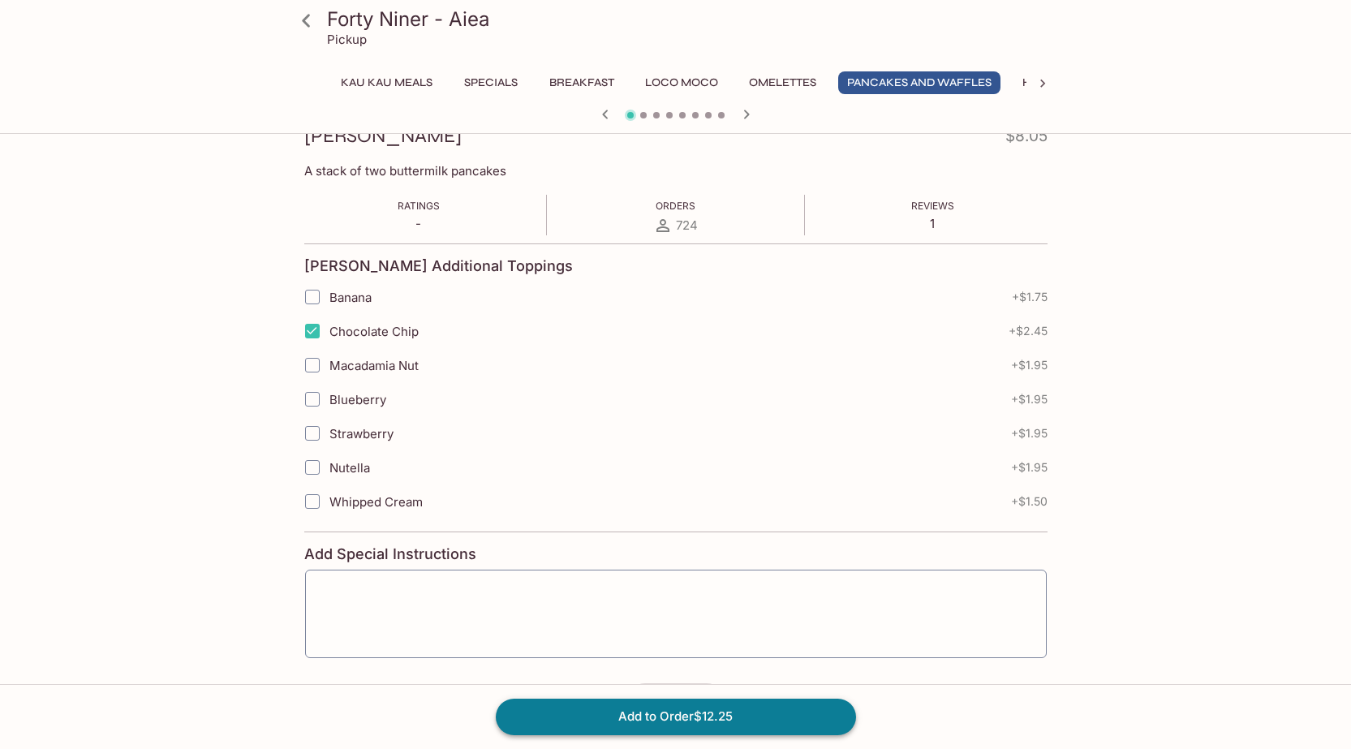
click at [644, 711] on button "Add to Order $12.25" at bounding box center [676, 717] width 360 height 36
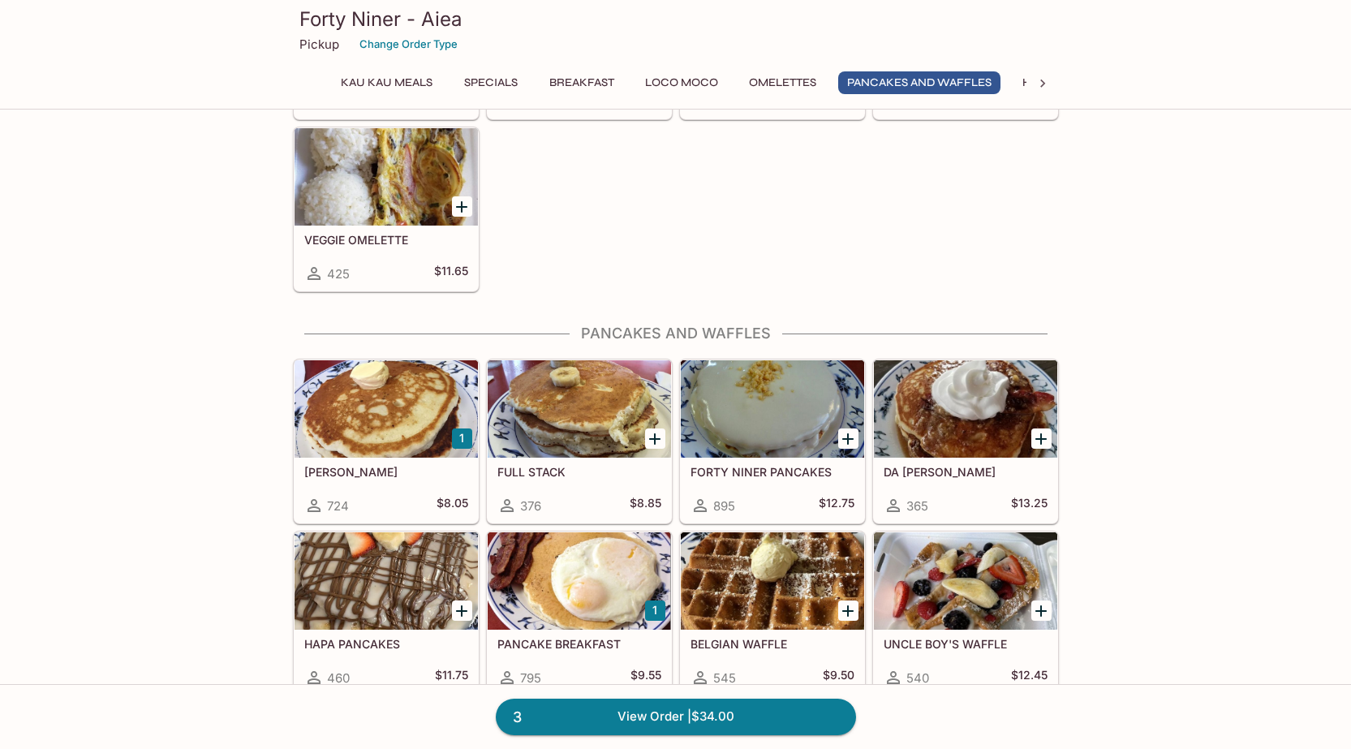
scroll to position [1948, 0]
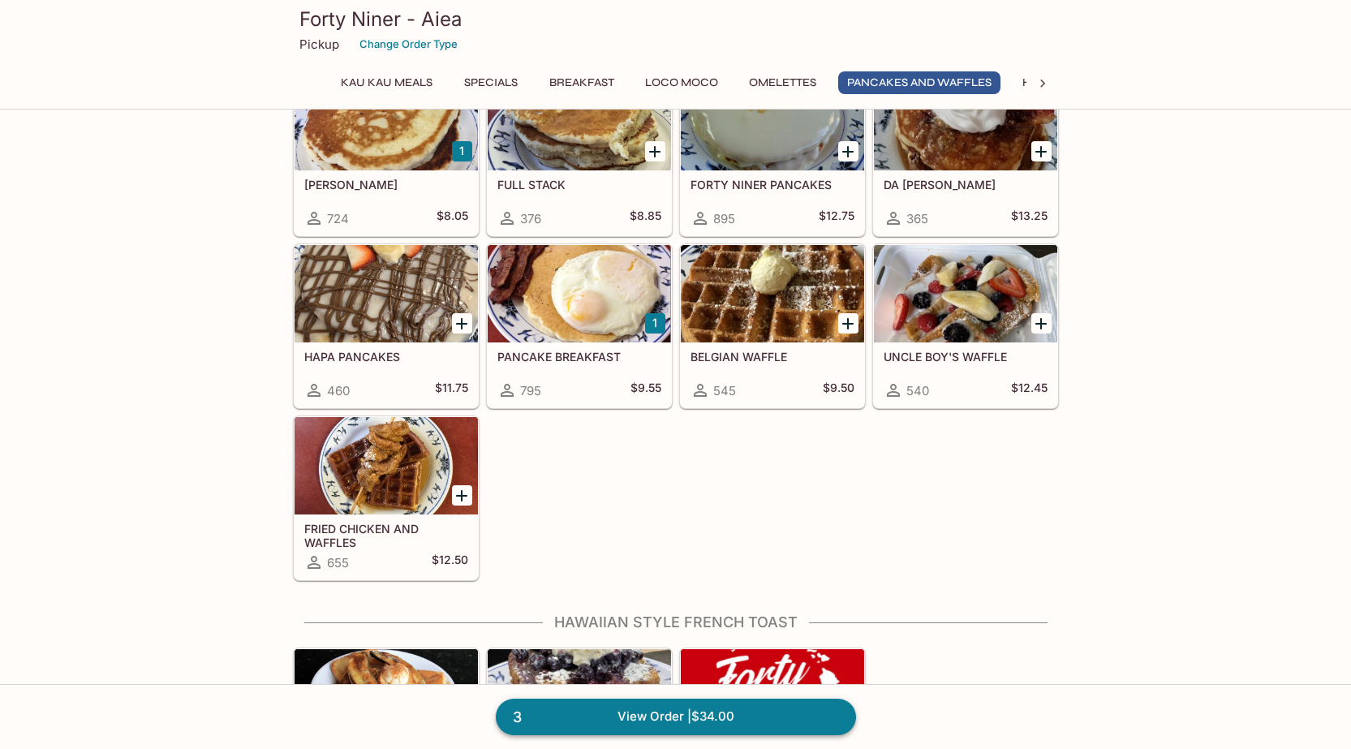
click at [629, 717] on link "3 View Order | $34.00" at bounding box center [676, 717] width 360 height 36
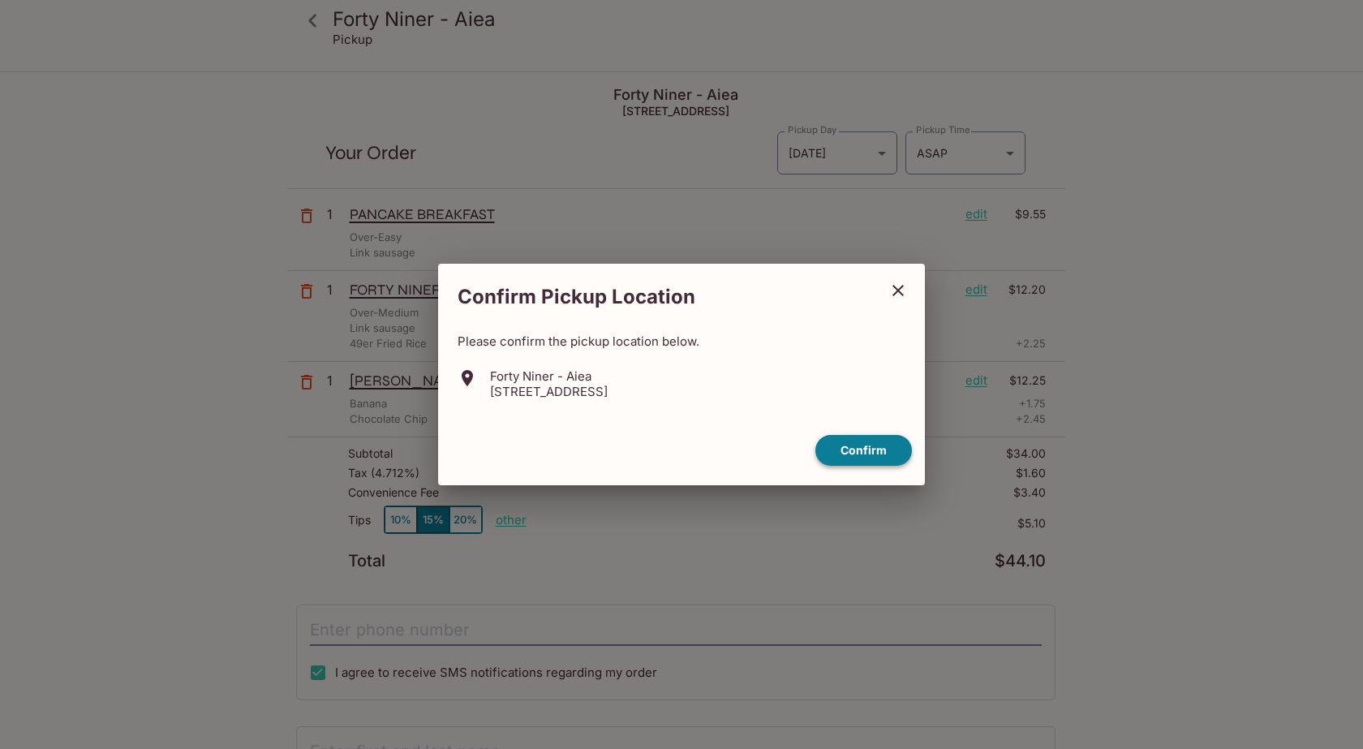
click at [856, 456] on button "Confirm" at bounding box center [864, 451] width 97 height 32
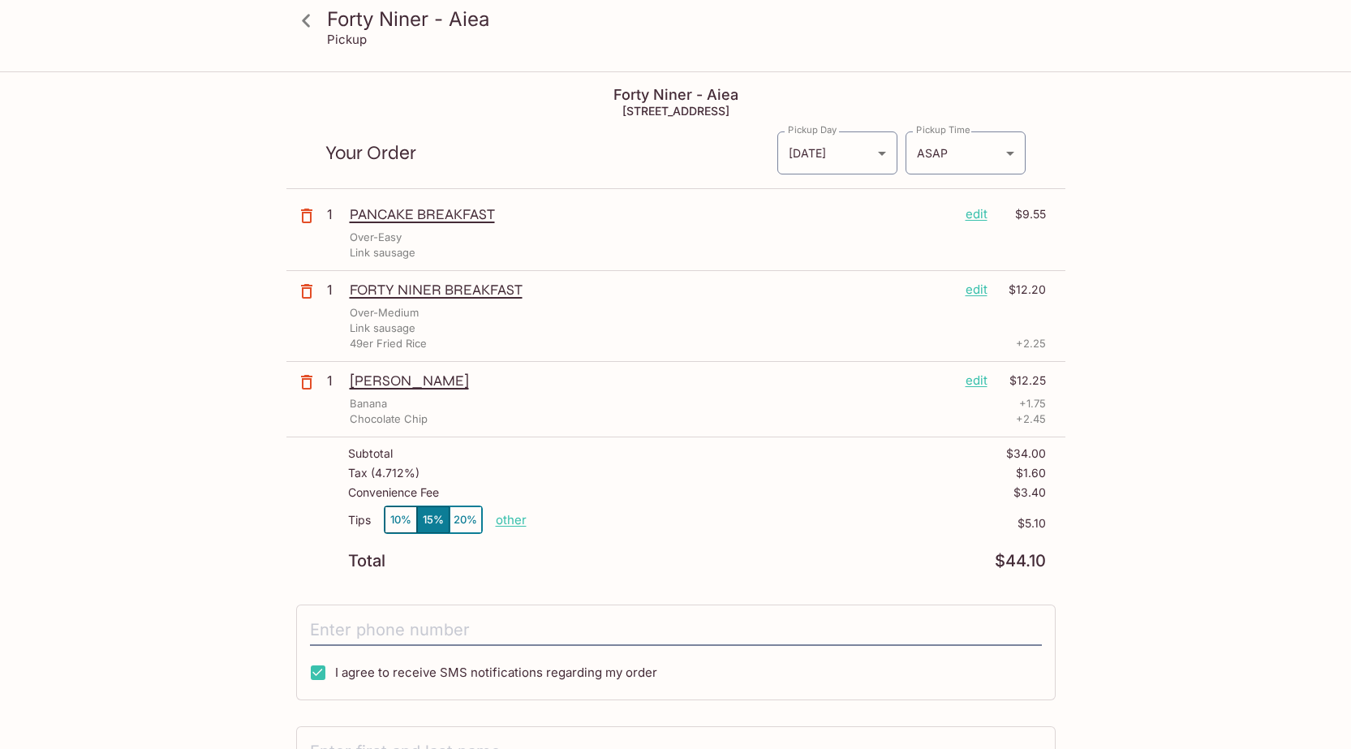
click at [971, 384] on p "edit" at bounding box center [977, 381] width 22 height 18
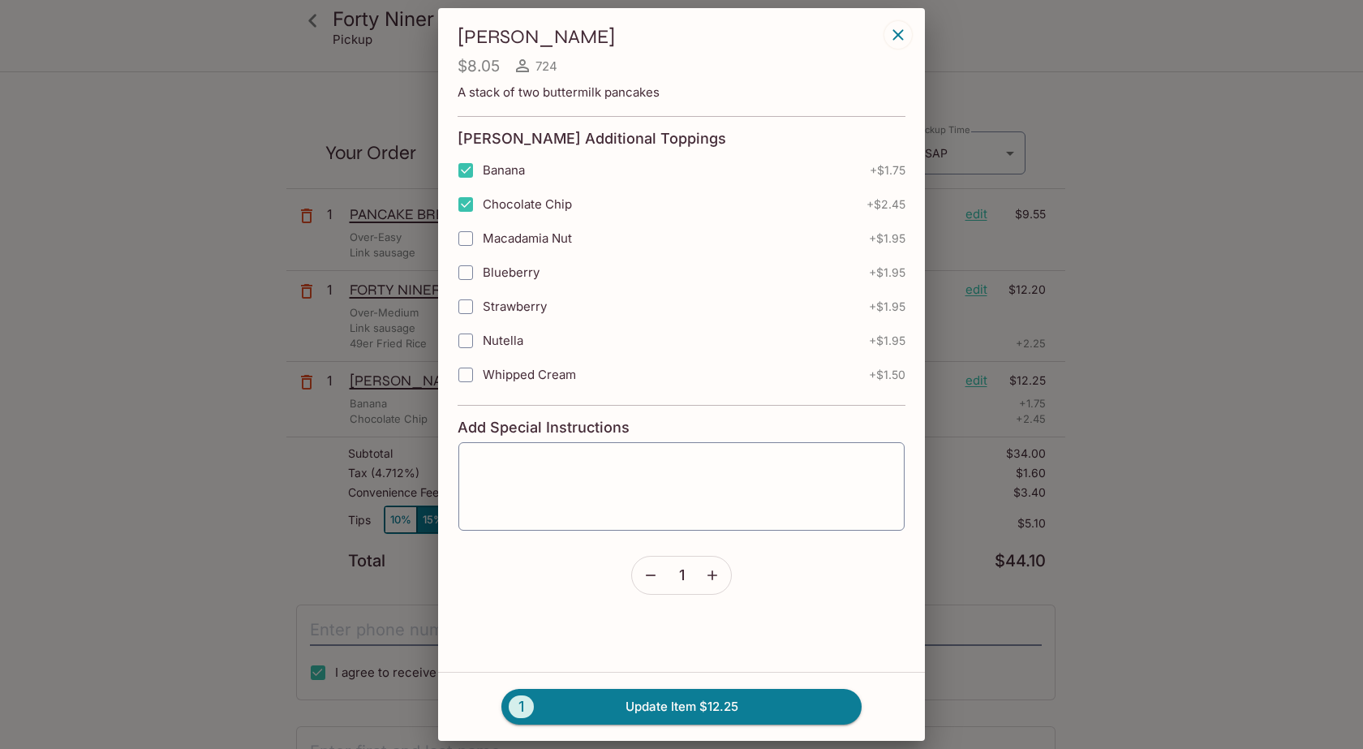
click at [466, 174] on input "Banana" at bounding box center [466, 170] width 32 height 32
checkbox input "false"
click at [657, 703] on button "1 Update Item $10.50" at bounding box center [682, 707] width 360 height 36
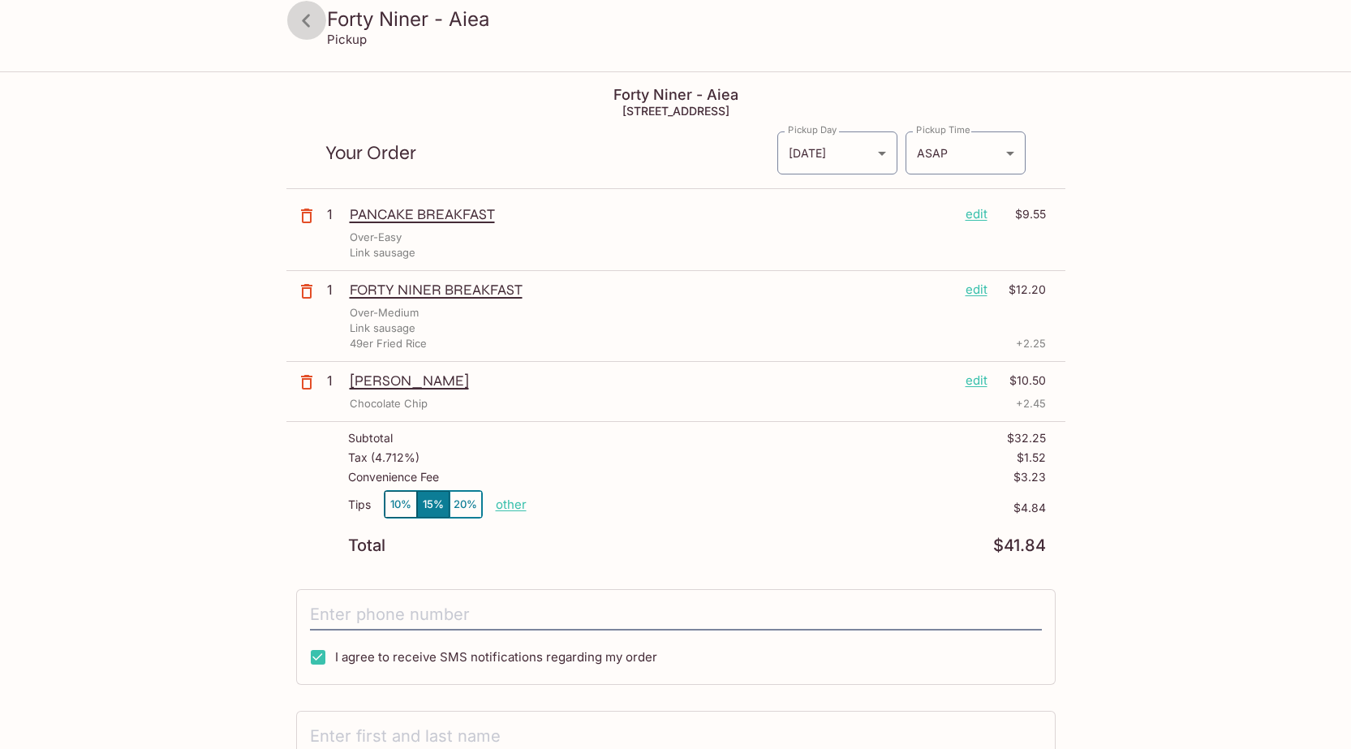
click at [313, 32] on icon at bounding box center [306, 20] width 28 height 28
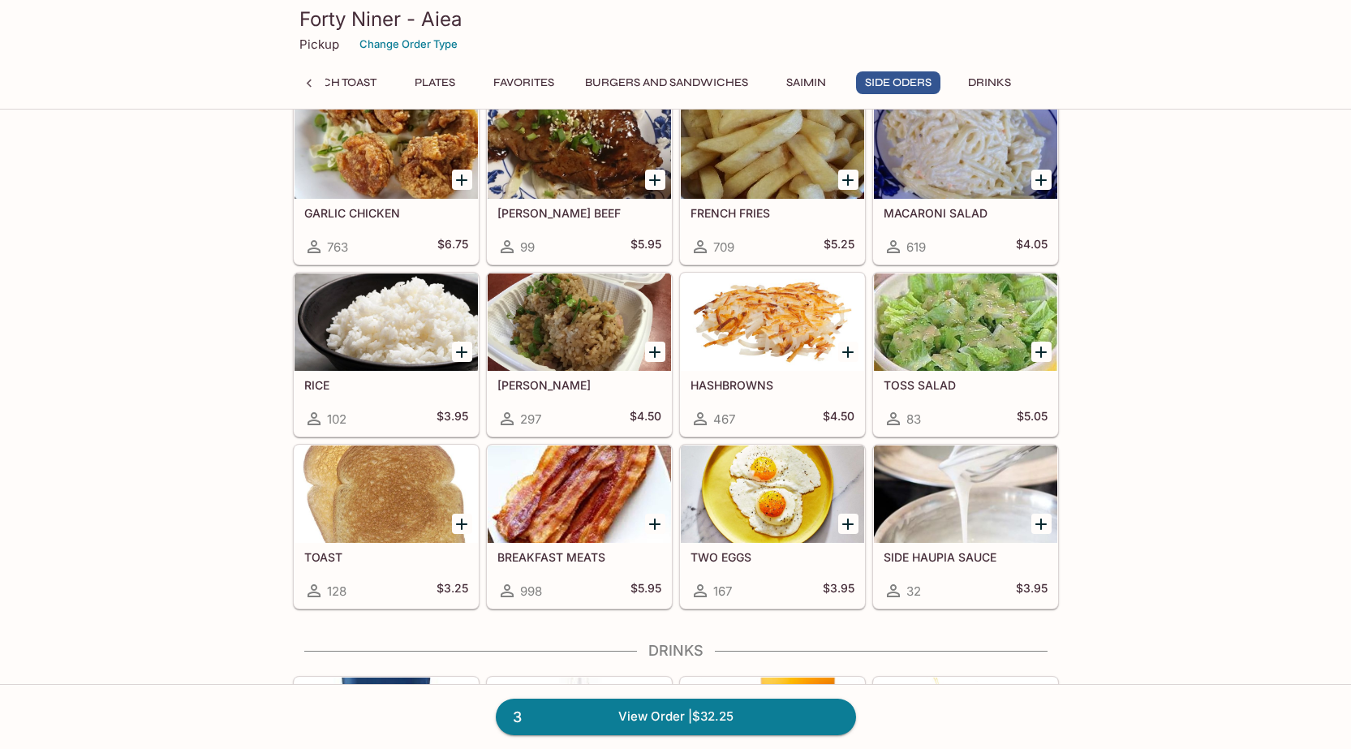
scroll to position [4466, 0]
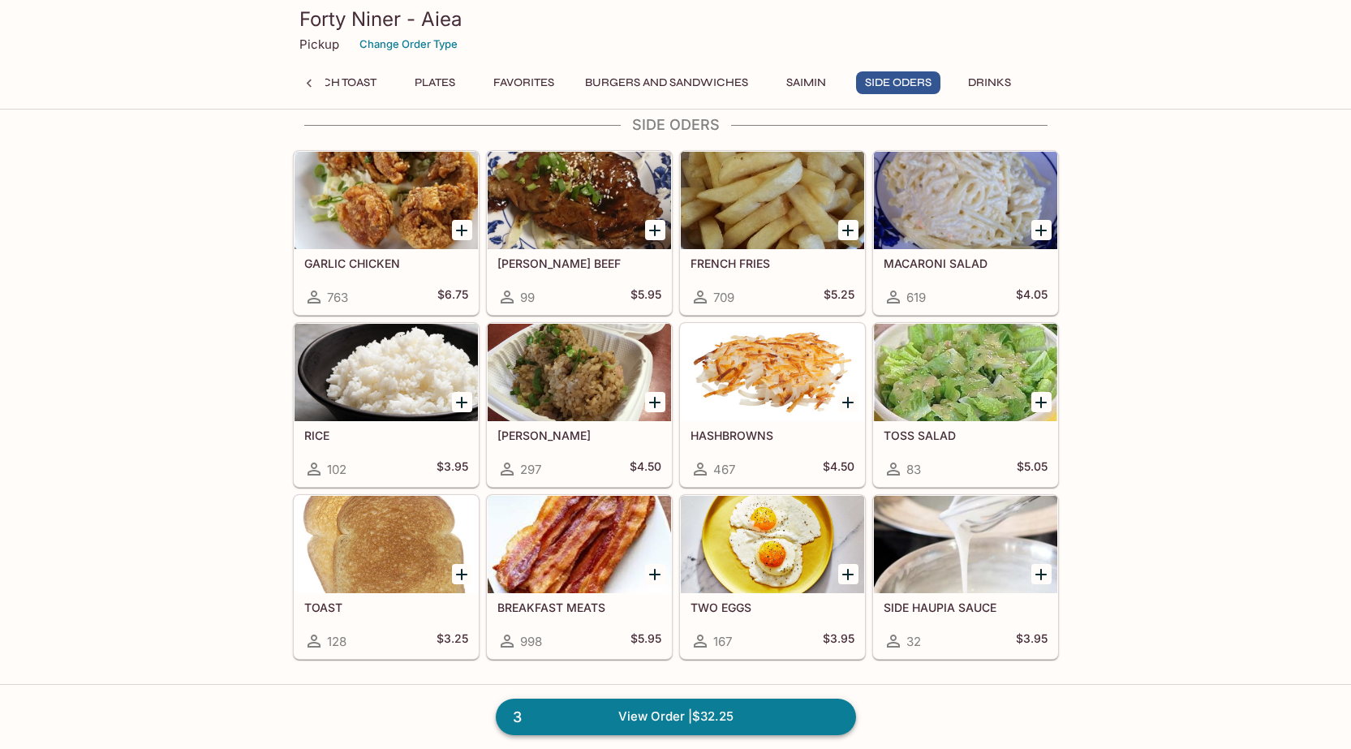
click at [678, 718] on link "3 View Order | $32.25" at bounding box center [676, 717] width 360 height 36
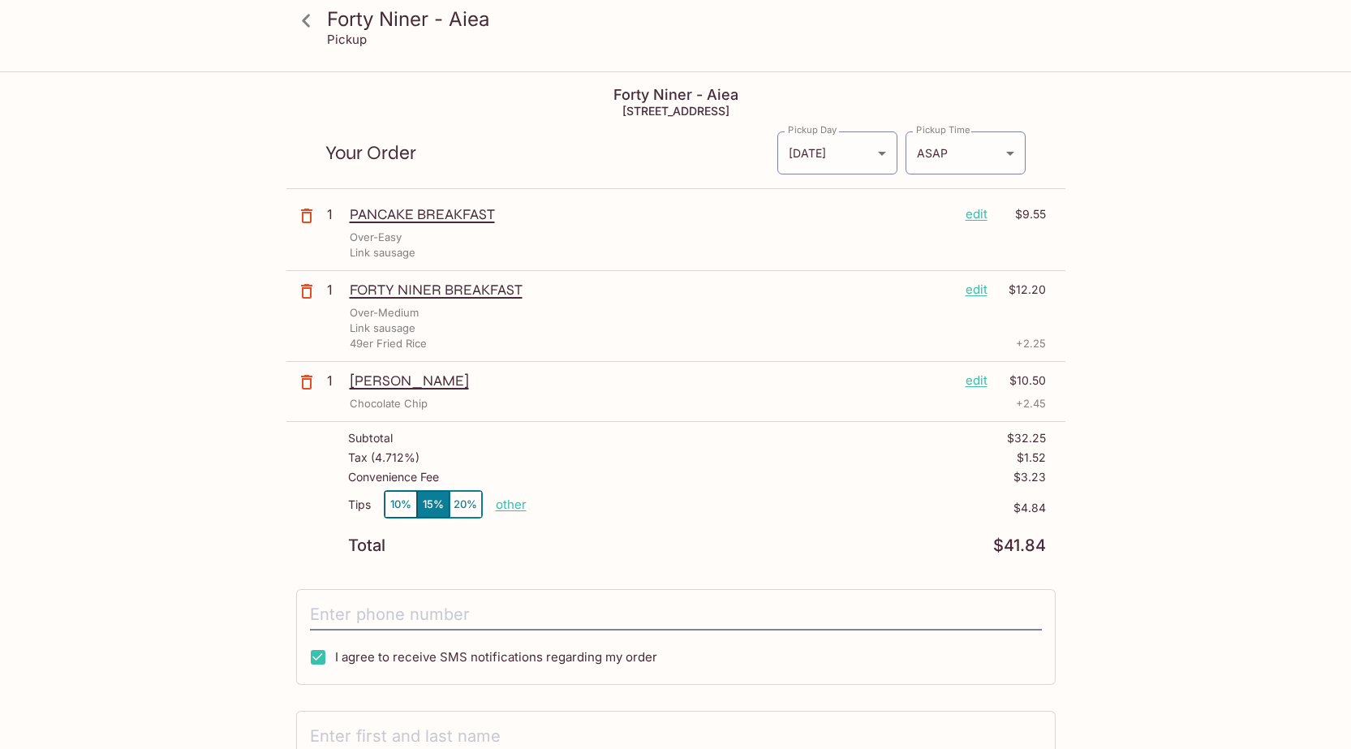
click at [463, 505] on button "20%" at bounding box center [466, 504] width 32 height 27
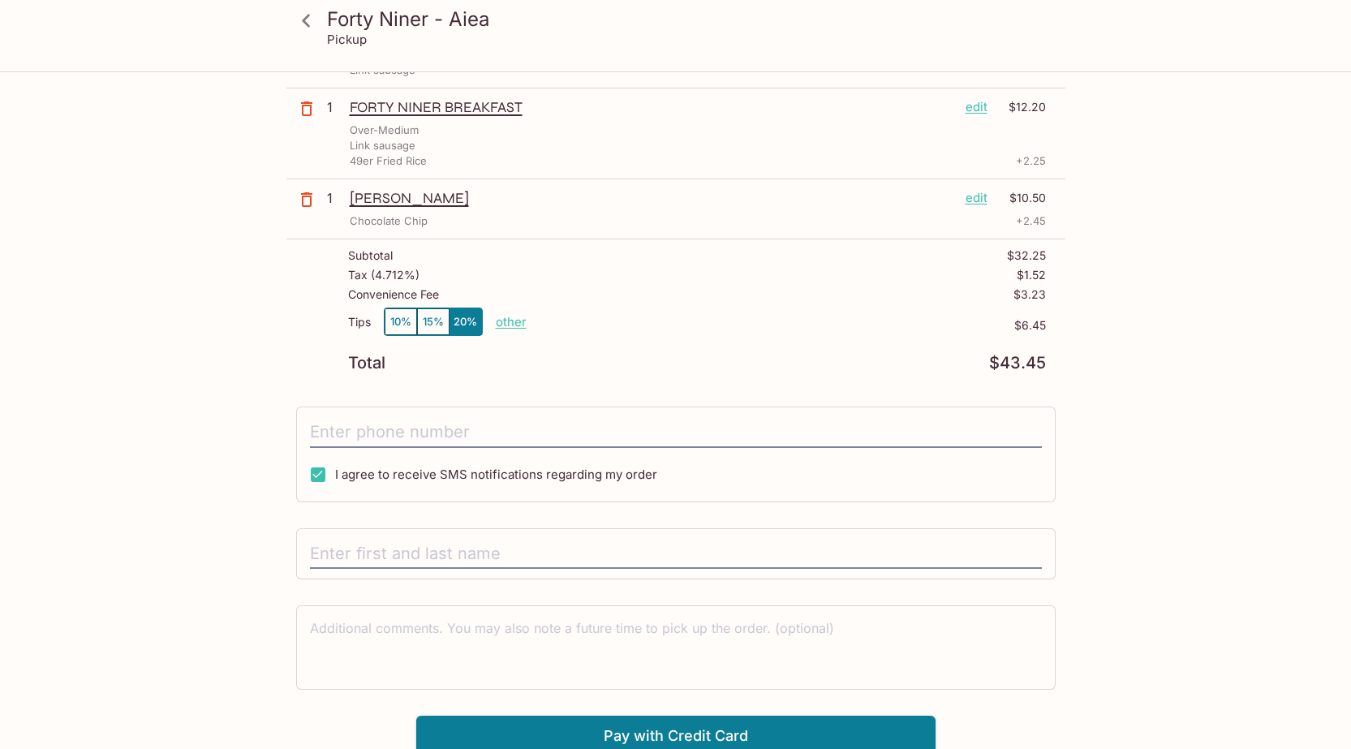
scroll to position [190, 0]
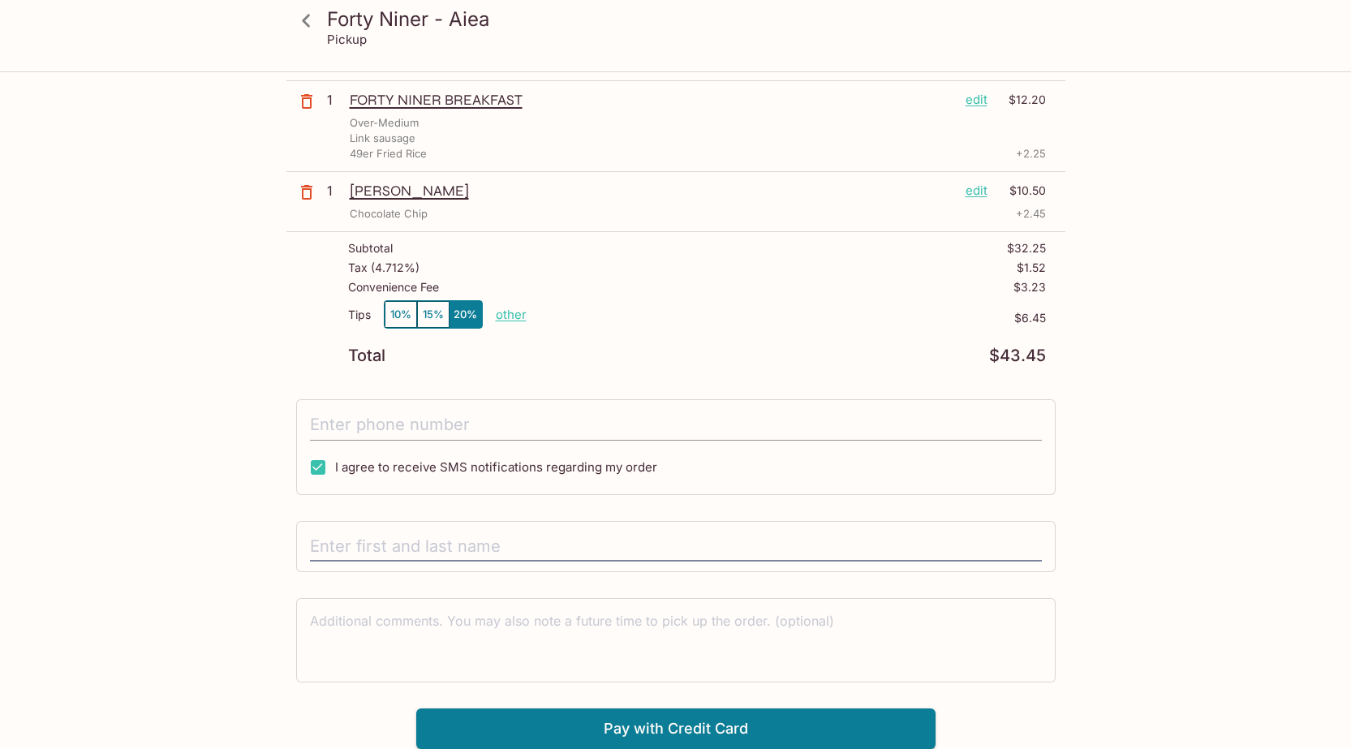
click at [627, 420] on input "tel" at bounding box center [676, 425] width 732 height 31
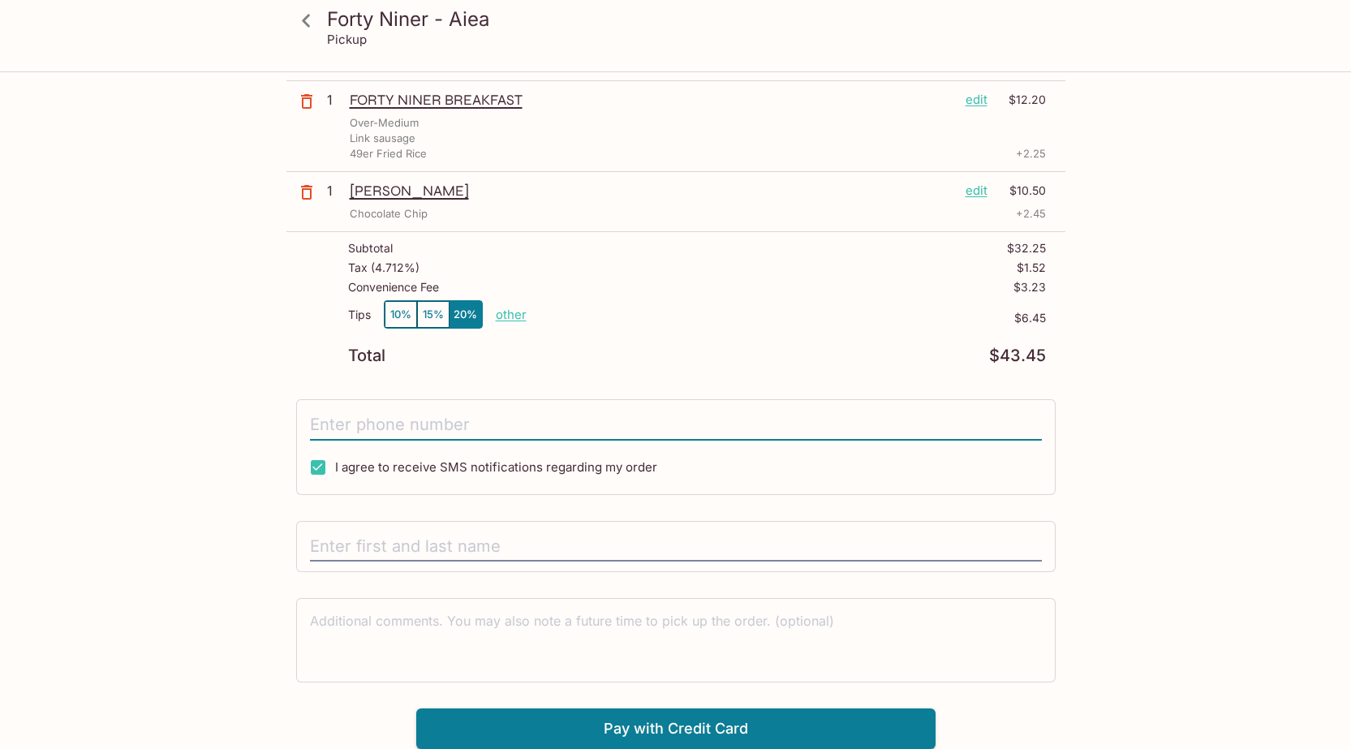
type input "[PHONE_NUMBER]"
click at [477, 545] on input "text" at bounding box center [676, 547] width 732 height 31
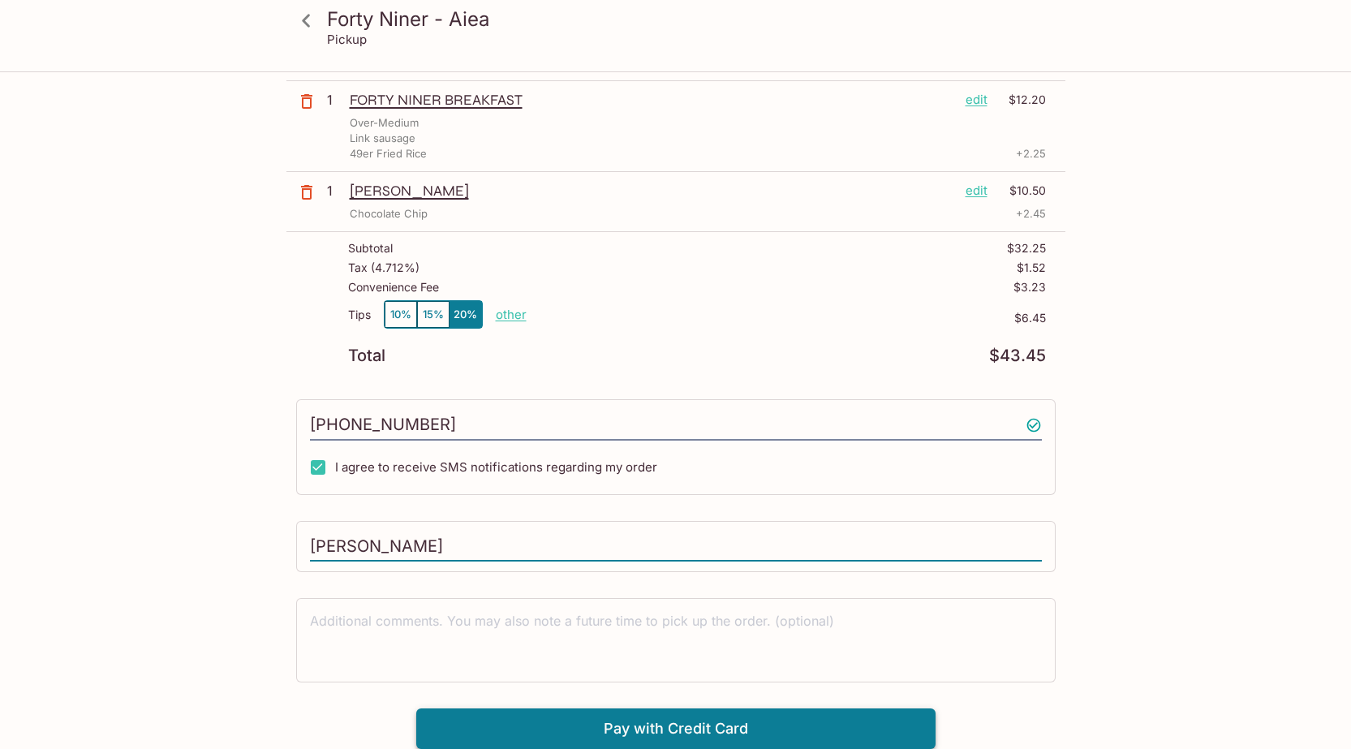
type input "[PERSON_NAME]"
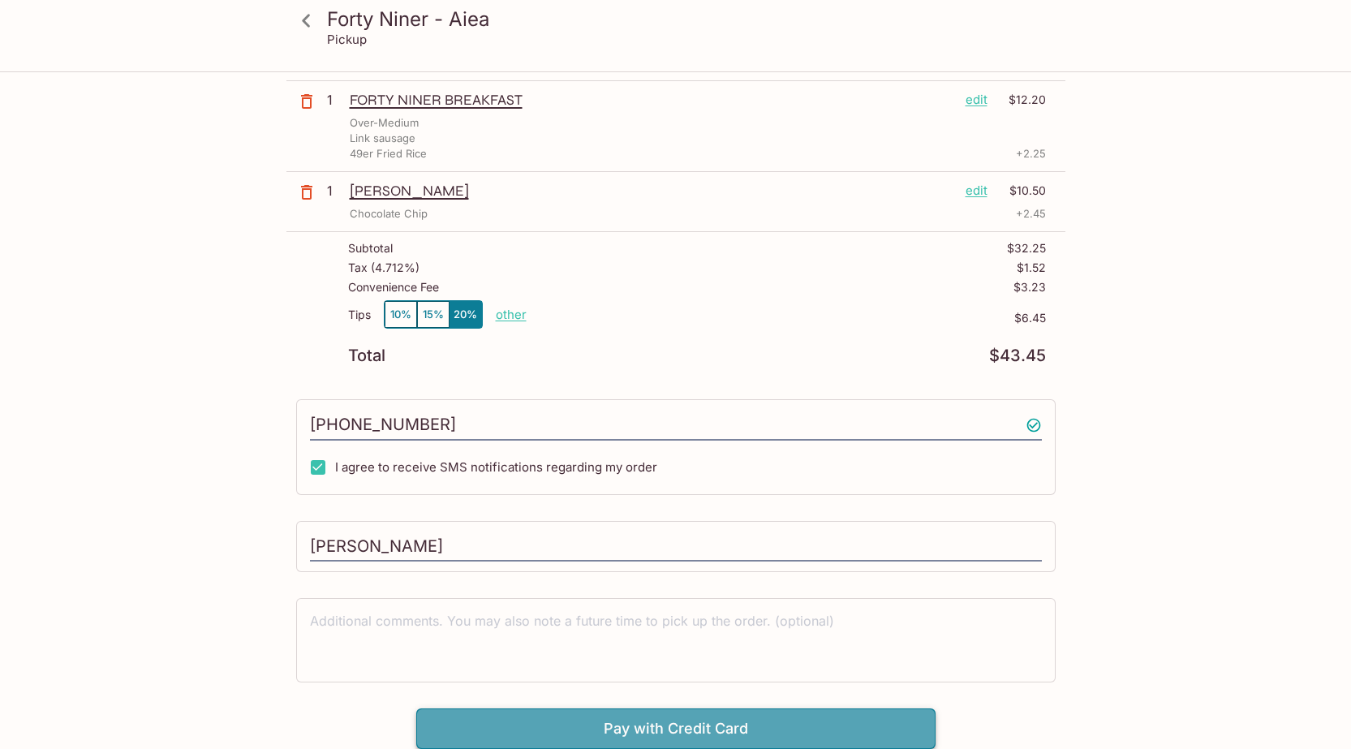
click at [701, 727] on button "Pay with Credit Card" at bounding box center [675, 729] width 519 height 41
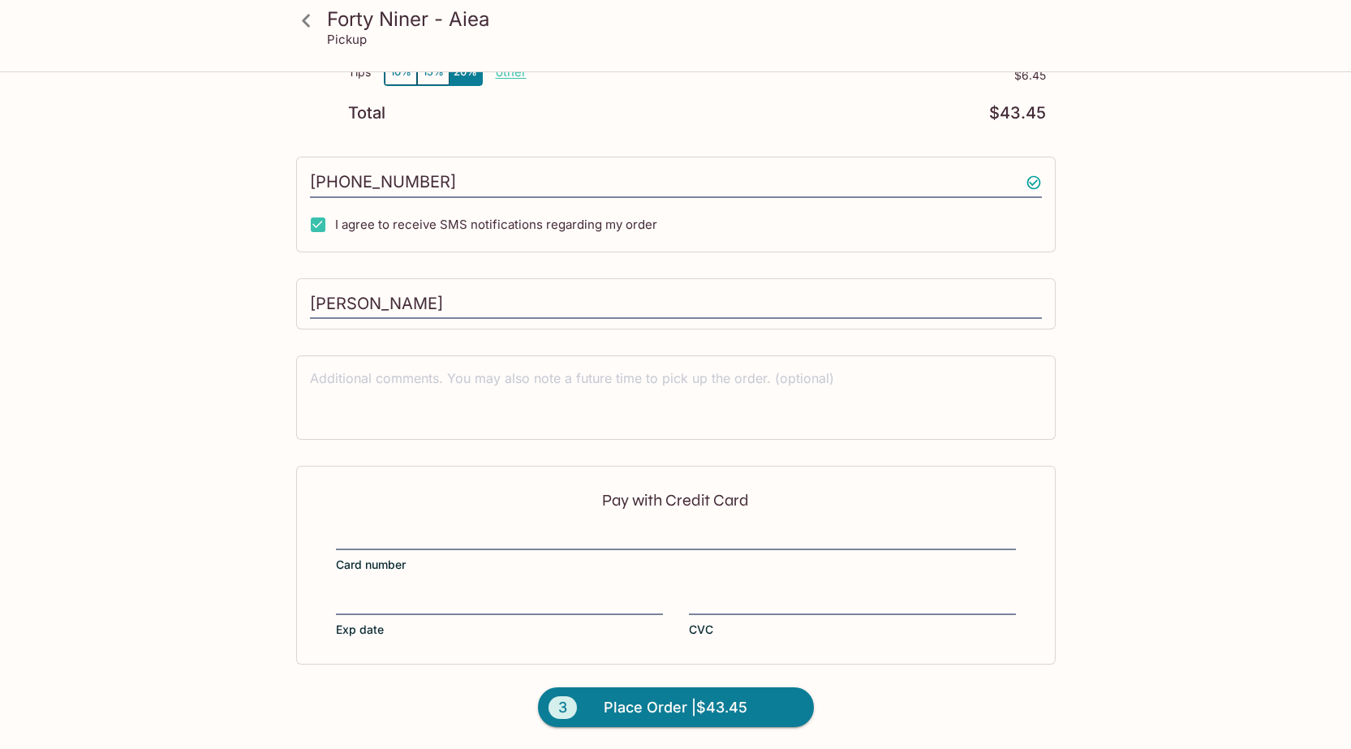
scroll to position [433, 0]
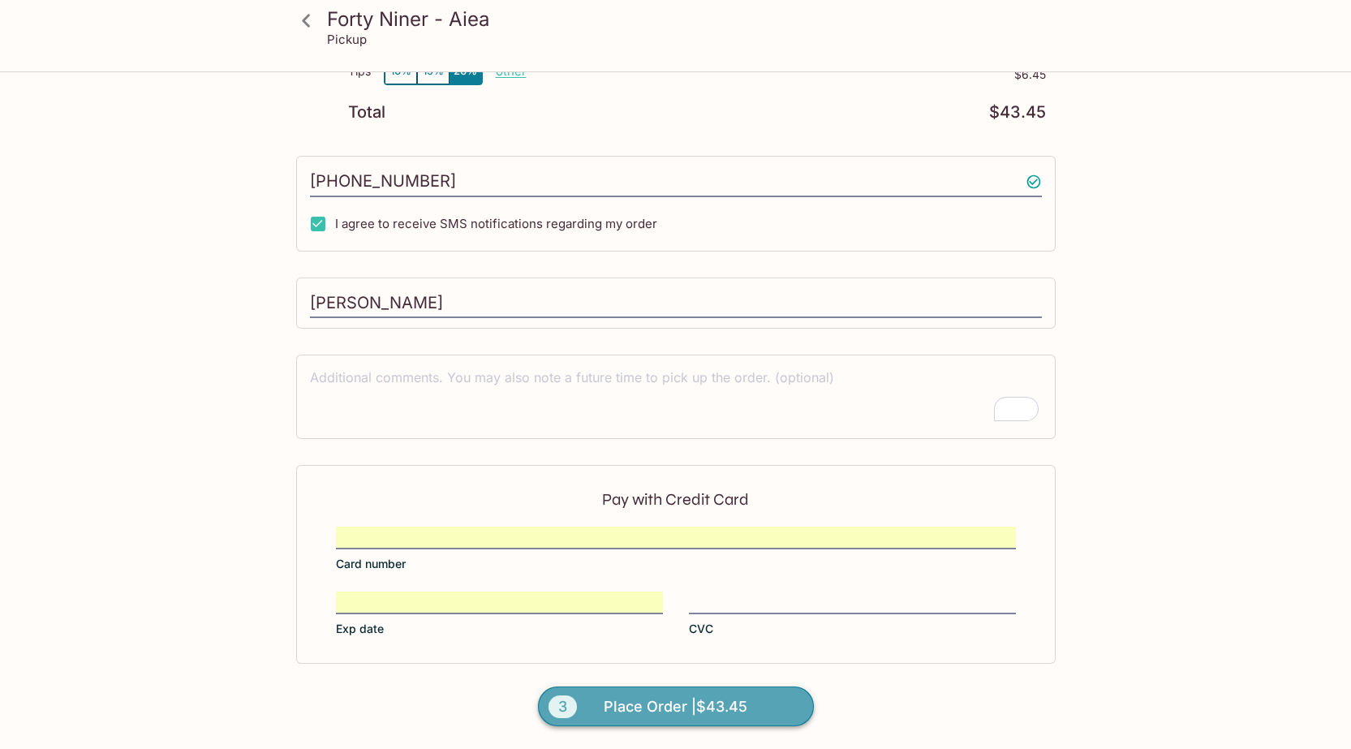
click at [693, 703] on span "Place Order | $43.45" at bounding box center [676, 707] width 144 height 26
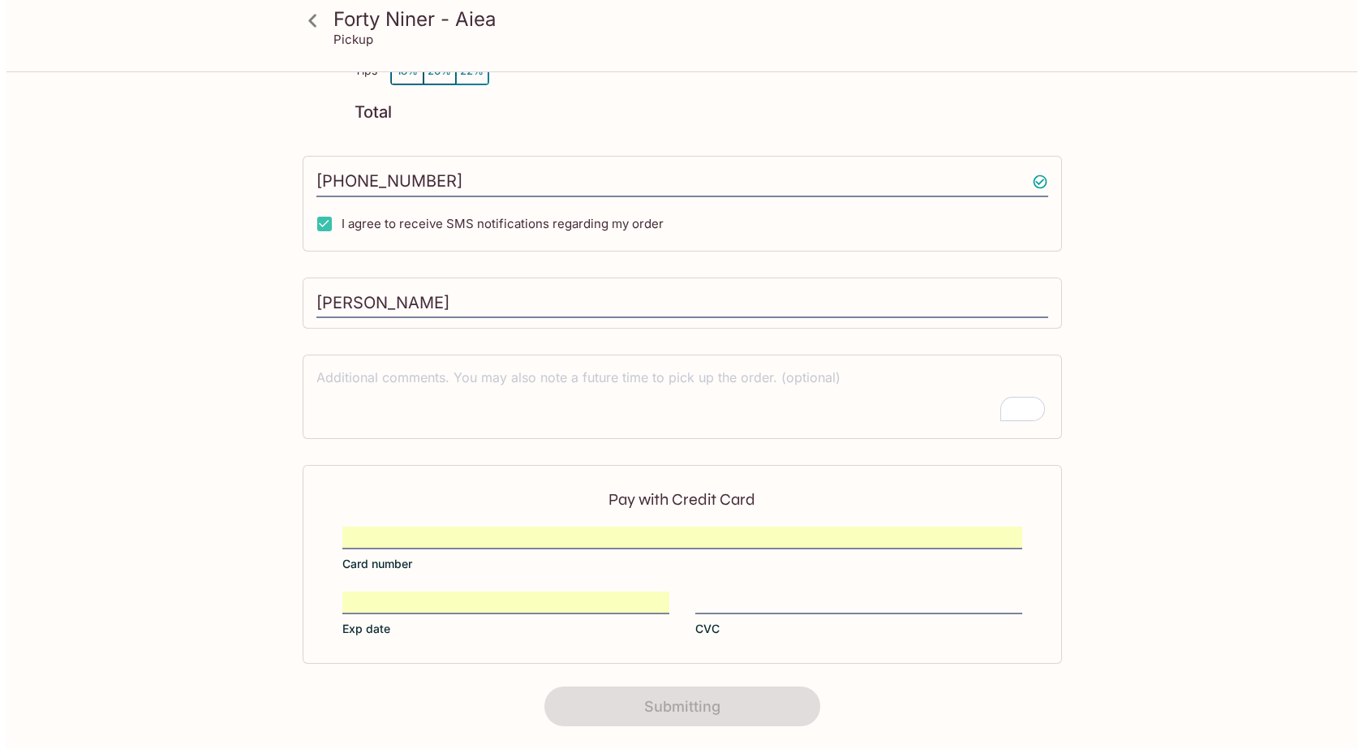
scroll to position [223, 0]
